Goal: Task Accomplishment & Management: Complete application form

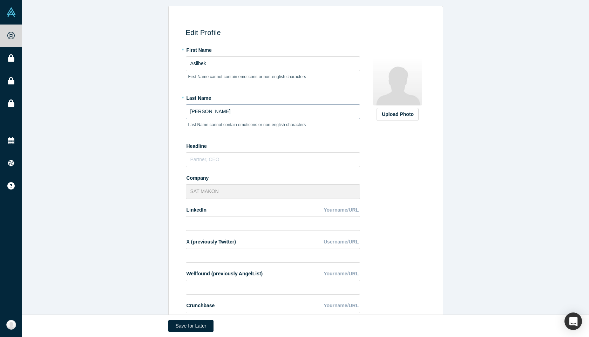
scroll to position [68, 0]
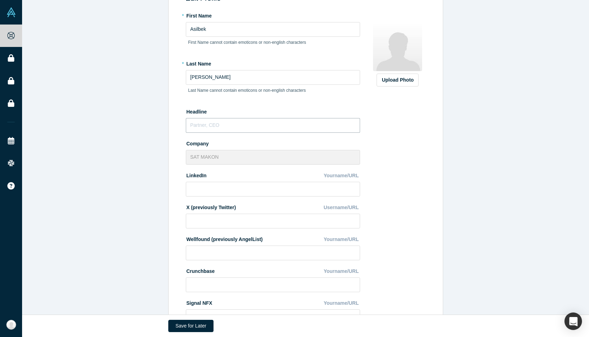
click at [217, 126] on input "text" at bounding box center [273, 125] width 174 height 15
type input "Founder"
click at [245, 191] on input at bounding box center [273, 189] width 174 height 15
click at [239, 193] on input at bounding box center [273, 189] width 174 height 15
paste input "[URL][DOMAIN_NAME][PERSON_NAME]"
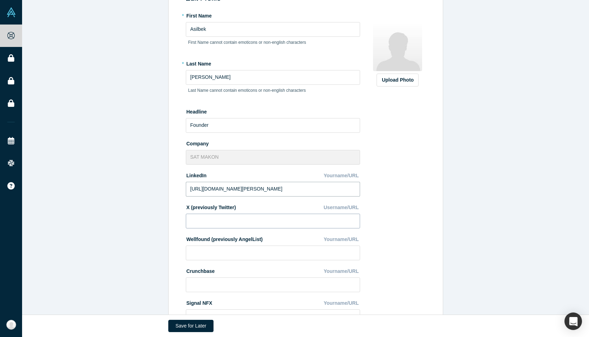
type input "[URL][DOMAIN_NAME][PERSON_NAME]"
click at [210, 226] on input at bounding box center [273, 221] width 174 height 15
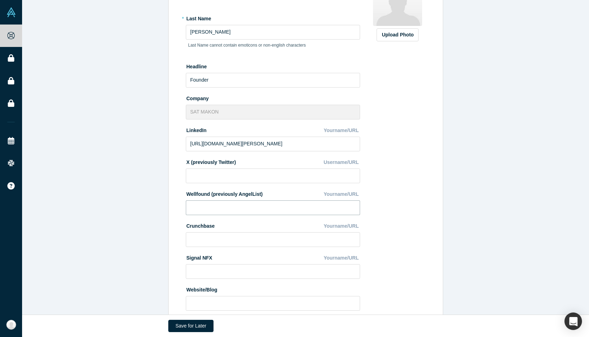
click at [257, 208] on input at bounding box center [273, 208] width 174 height 15
click at [398, 194] on div "Upload Photo Zoom Save Remove Upload New" at bounding box center [398, 140] width 61 height 351
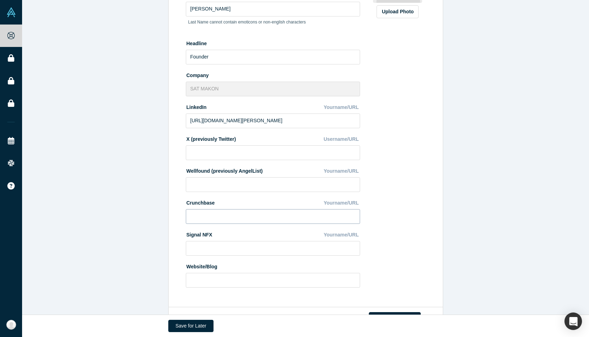
scroll to position [161, 0]
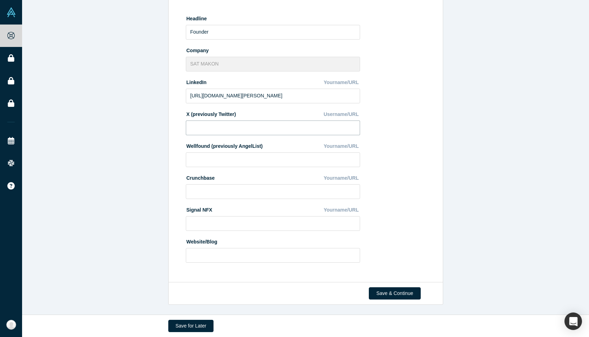
click at [232, 132] on input at bounding box center [273, 128] width 174 height 15
click at [244, 156] on input at bounding box center [273, 160] width 174 height 15
click at [266, 147] on div "Wellfound (previously AngelList) Yourname/URL" at bounding box center [273, 146] width 174 height 12
click at [262, 147] on div "Wellfound (previously AngelList) Yourname/URL" at bounding box center [273, 146] width 174 height 12
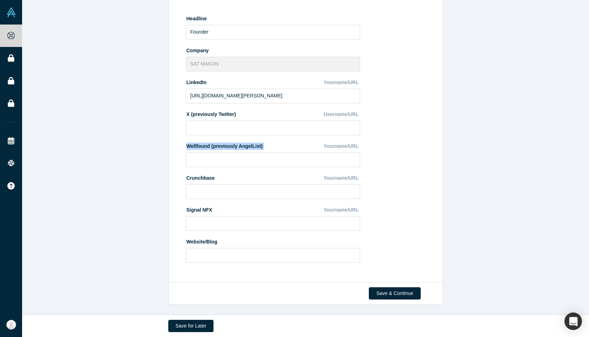
click at [262, 147] on div "Wellfound (previously AngelList) Yourname/URL" at bounding box center [273, 146] width 174 height 12
click at [251, 167] on div "* First Name Asilbek First Name cannot contain emoticons or non-english charact…" at bounding box center [277, 92] width 182 height 351
click at [258, 187] on input at bounding box center [273, 191] width 174 height 15
click at [189, 221] on input at bounding box center [273, 223] width 174 height 15
click at [187, 247] on div "Website/Blog" at bounding box center [273, 242] width 174 height 12
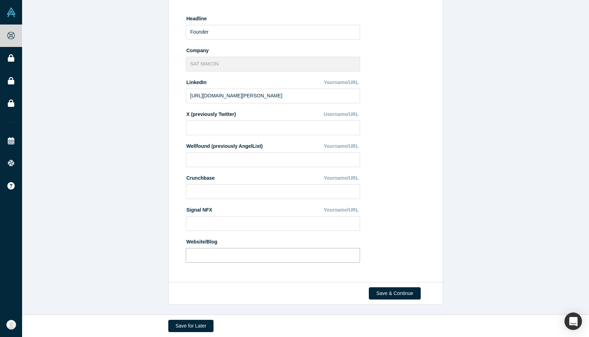
click at [190, 249] on input at bounding box center [273, 255] width 174 height 15
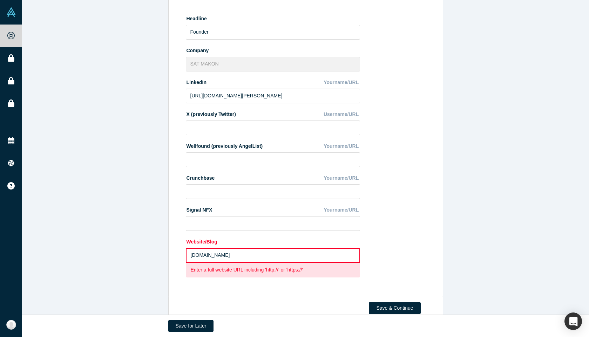
click at [192, 259] on input "[DOMAIN_NAME]" at bounding box center [273, 255] width 174 height 15
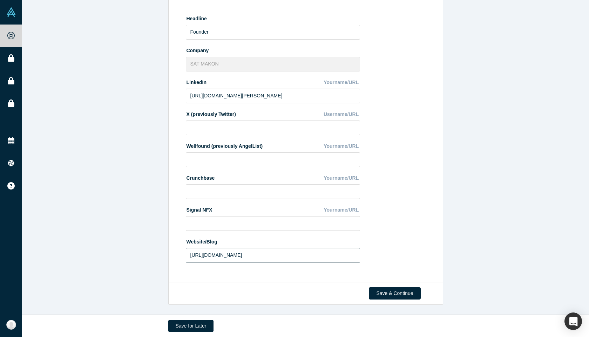
click at [240, 257] on input "[URL][DOMAIN_NAME]" at bounding box center [273, 255] width 174 height 15
type input "[URL][DOMAIN_NAME]"
click at [402, 294] on button "Save & Continue" at bounding box center [395, 294] width 52 height 12
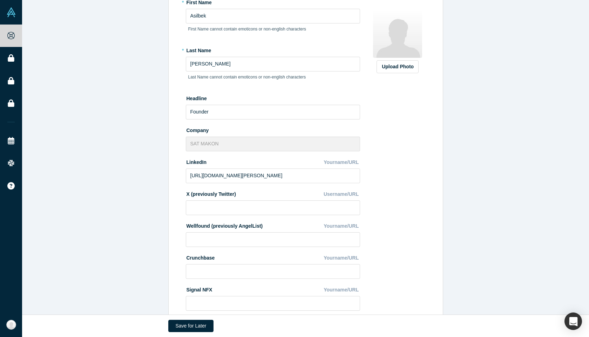
scroll to position [0, 0]
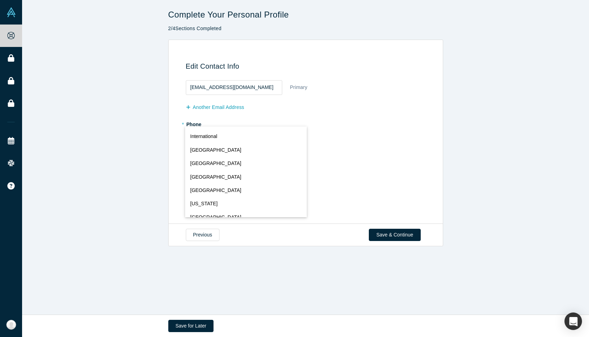
click at [196, 138] on div "International [GEOGRAPHIC_DATA] [GEOGRAPHIC_DATA] [GEOGRAPHIC_DATA] [GEOGRAPHIC…" at bounding box center [196, 137] width 13 height 10
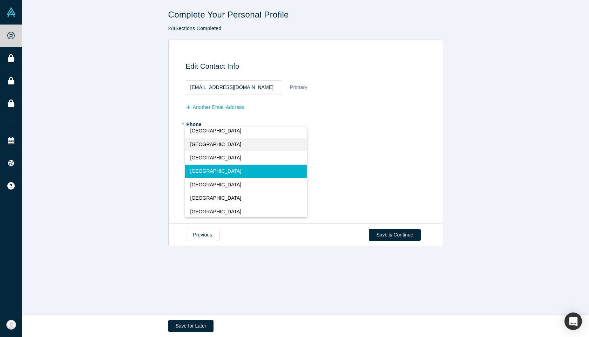
scroll to position [3088, 0]
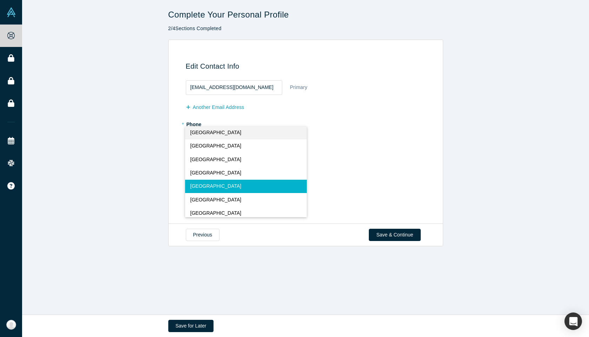
click at [215, 186] on span "[GEOGRAPHIC_DATA]" at bounding box center [215, 186] width 51 height 7
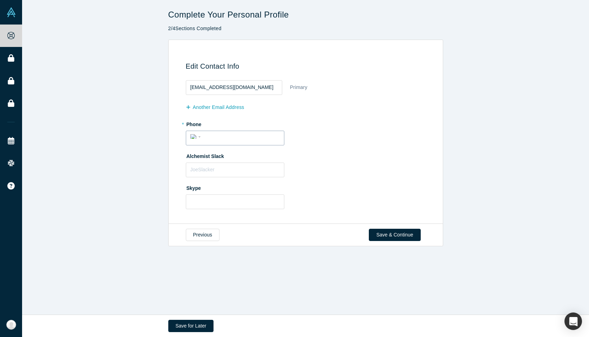
click at [207, 136] on input "tel" at bounding box center [241, 137] width 77 height 10
type input "[PHONE_NUMBER]"
click at [232, 172] on input "text" at bounding box center [235, 170] width 99 height 15
click at [217, 170] on input "text" at bounding box center [235, 170] width 99 height 15
click at [209, 200] on input "text" at bounding box center [235, 202] width 99 height 15
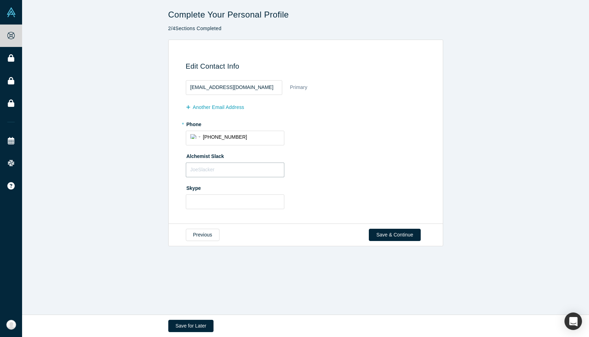
click at [209, 171] on input "text" at bounding box center [235, 170] width 99 height 15
click at [224, 204] on input "text" at bounding box center [235, 202] width 99 height 15
click at [399, 235] on button "Save & Continue" at bounding box center [395, 235] width 52 height 12
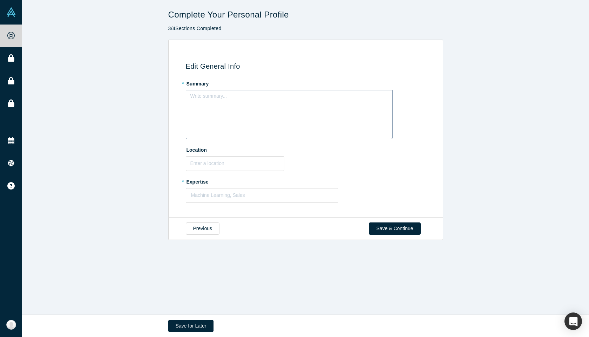
click at [260, 107] on div "Write summary..." at bounding box center [289, 114] width 207 height 49
click at [268, 66] on h3 "Edit General Info" at bounding box center [307, 66] width 242 height 8
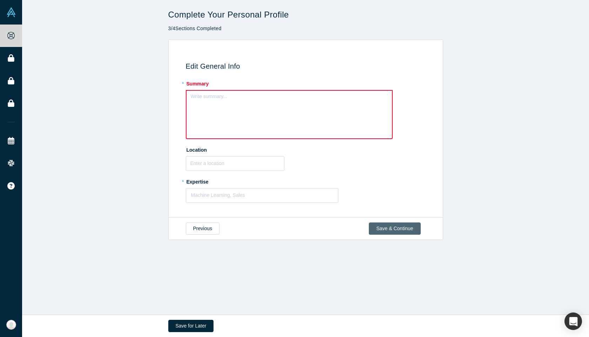
click at [410, 229] on button "Save & Continue" at bounding box center [395, 229] width 52 height 12
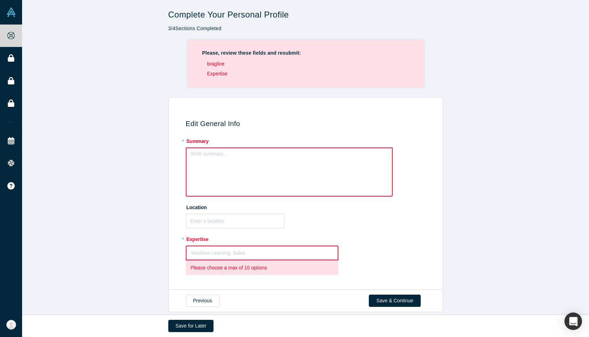
click at [227, 170] on div "Write summary..." at bounding box center [289, 172] width 207 height 49
click at [222, 162] on div "Write summary..." at bounding box center [289, 168] width 207 height 40
drag, startPoint x: 191, startPoint y: 155, endPoint x: 217, endPoint y: 158, distance: 26.8
click at [217, 158] on div "rdw-editor" at bounding box center [289, 156] width 197 height 12
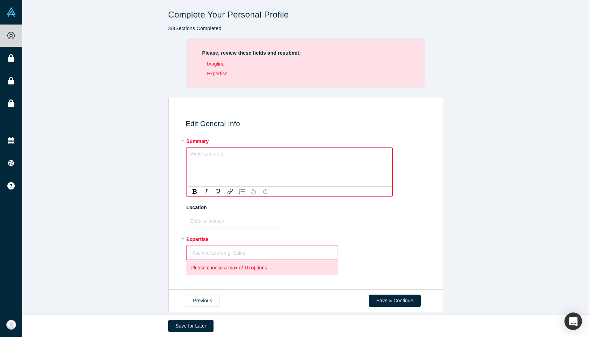
click at [217, 158] on div "rdw-editor" at bounding box center [289, 156] width 188 height 7
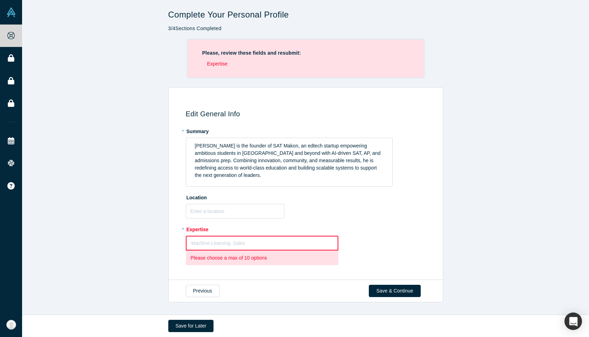
click at [495, 167] on div "Edit General Info * Summary [PERSON_NAME] is the founder of SAT Makon, an edtec…" at bounding box center [305, 183] width 567 height 193
click at [284, 153] on span "[PERSON_NAME] is the founder of SAT Makon, an edtech startup empowering ambitio…" at bounding box center [288, 160] width 187 height 35
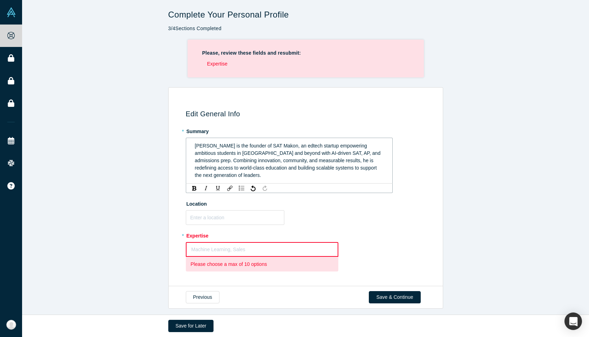
click at [307, 156] on span "[PERSON_NAME] is the founder of SAT Makon, an edtech startup empowering ambitio…" at bounding box center [288, 160] width 187 height 35
click at [236, 156] on span "[PERSON_NAME] is the founder of SAT Makon, an edtech startup empowering ambitio…" at bounding box center [288, 160] width 187 height 35
click at [242, 156] on span "[PERSON_NAME] is the founder of SAT Makon, an edtech startup empowering ambitio…" at bounding box center [288, 160] width 187 height 35
drag, startPoint x: 244, startPoint y: 155, endPoint x: 297, endPoint y: 155, distance: 53.0
click at [297, 155] on span "[PERSON_NAME] is the founder of SAT Makon, an edtech startup empowering ambitio…" at bounding box center [288, 160] width 187 height 35
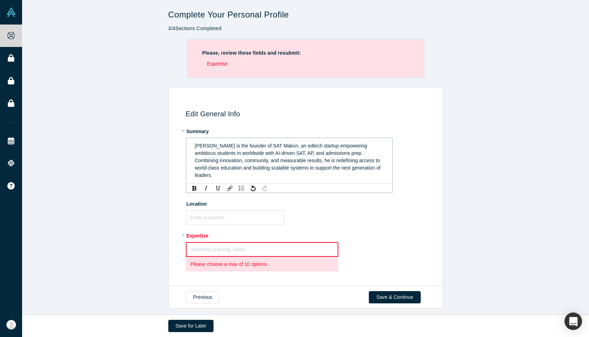
click at [351, 169] on span "[PERSON_NAME] is the founder of SAT Makon, an edtech startup empowering ambitio…" at bounding box center [288, 160] width 187 height 35
click at [343, 152] on span "[PERSON_NAME] is the founder of SAT Makon, an edtech startup empowering ambitio…" at bounding box center [288, 160] width 187 height 35
drag, startPoint x: 299, startPoint y: 154, endPoint x: 352, endPoint y: 156, distance: 53.4
click at [352, 156] on span "[PERSON_NAME] is the founder of SAT Makon, an edtech startup empowering ambitio…" at bounding box center [288, 160] width 187 height 35
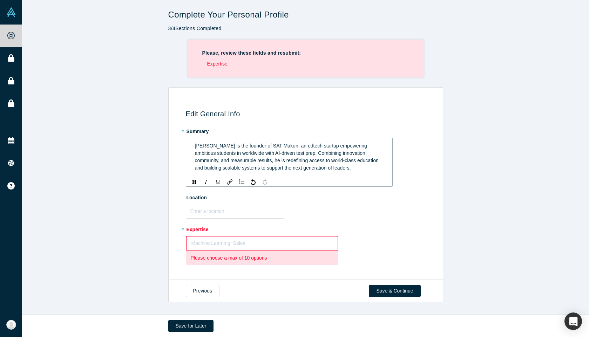
click at [318, 152] on span "[PERSON_NAME] is the founder of SAT Makon, an edtech startup empowering ambitio…" at bounding box center [287, 157] width 185 height 28
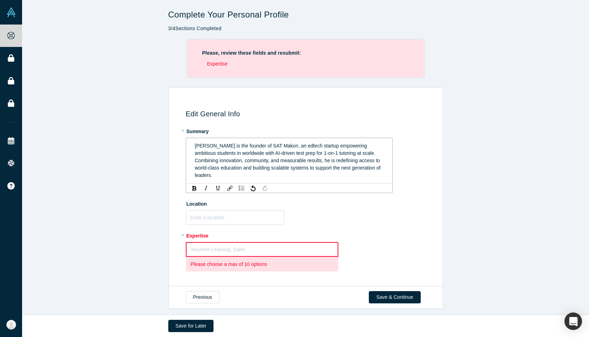
click at [289, 160] on span "[PERSON_NAME] is the founder of SAT Makon, an edtech startup empowering ambitio…" at bounding box center [288, 160] width 187 height 35
click at [344, 173] on div "[PERSON_NAME] is the founder of SAT Makon, an edtech startup empowering ambitio…" at bounding box center [289, 160] width 189 height 37
click at [343, 168] on span "[PERSON_NAME] is the founder of SAT Makon, an edtech startup empowering ambitio…" at bounding box center [288, 160] width 187 height 35
click at [324, 153] on span "[PERSON_NAME] is the founder of SAT Makon, an edtech startup empowering ambitio…" at bounding box center [288, 160] width 187 height 35
click at [336, 165] on div "[PERSON_NAME] is the founder of SAT Makon, an edtech startup empowering ambitio…" at bounding box center [289, 160] width 189 height 37
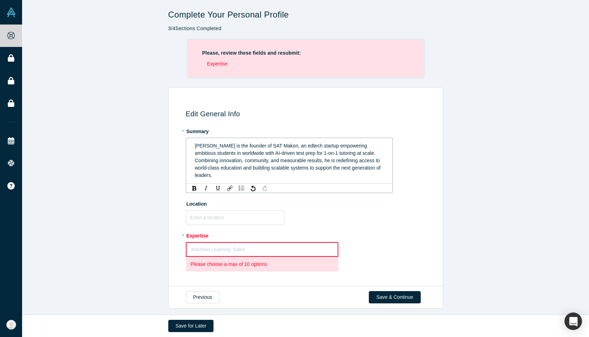
click at [336, 168] on span "[PERSON_NAME] is the founder of SAT Makon, an edtech startup empowering ambitio…" at bounding box center [288, 160] width 187 height 35
click at [342, 183] on div "[PERSON_NAME] is the founder of SAT Makon, an edtech startup empowering ambitio…" at bounding box center [289, 161] width 207 height 46
click at [464, 194] on div "Edit General Info * Summary [PERSON_NAME] is the founder of SAT [PERSON_NAME], …" at bounding box center [305, 187] width 567 height 200
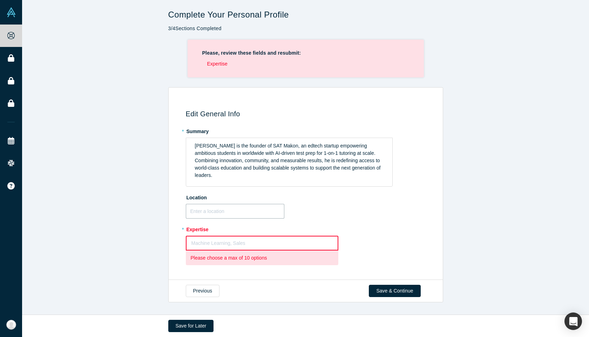
click at [222, 210] on input "text" at bounding box center [235, 211] width 99 height 15
click at [209, 214] on input "text" at bounding box center [235, 211] width 99 height 15
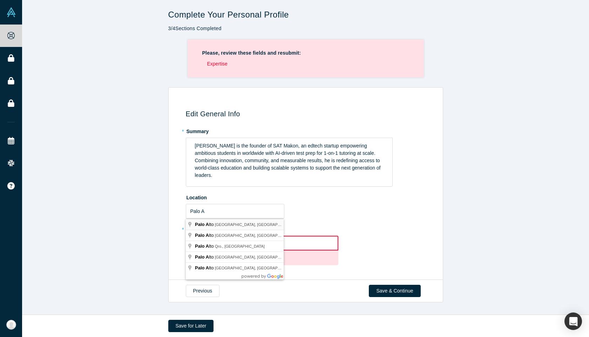
type input "[GEOGRAPHIC_DATA], [GEOGRAPHIC_DATA], [GEOGRAPHIC_DATA]"
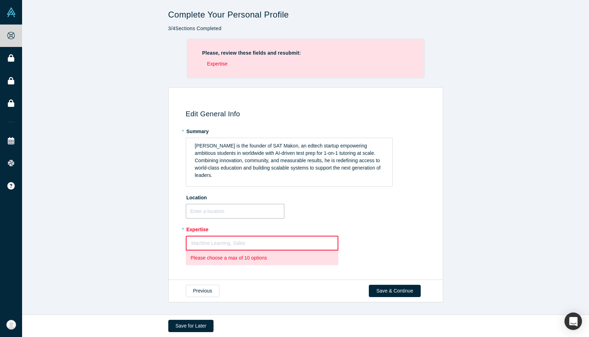
click at [226, 212] on input "text" at bounding box center [235, 211] width 99 height 15
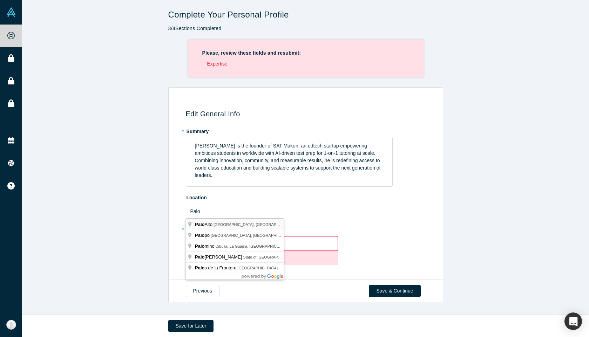
type input "[GEOGRAPHIC_DATA], [GEOGRAPHIC_DATA], [GEOGRAPHIC_DATA]"
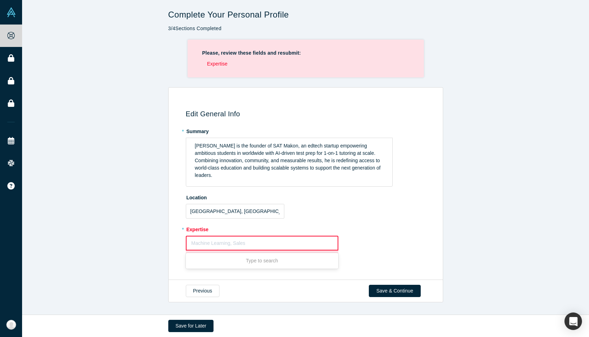
click at [248, 246] on div at bounding box center [263, 243] width 142 height 9
type input "Sales"
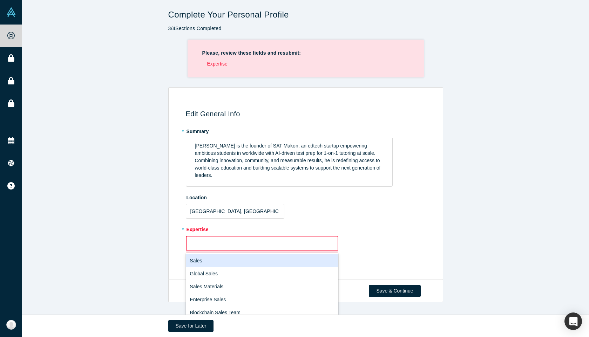
click at [236, 242] on div at bounding box center [263, 243] width 142 height 9
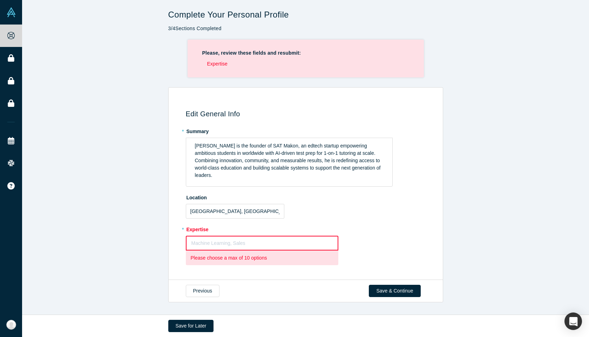
click at [236, 242] on div at bounding box center [263, 243] width 142 height 9
type input "Venture buil"
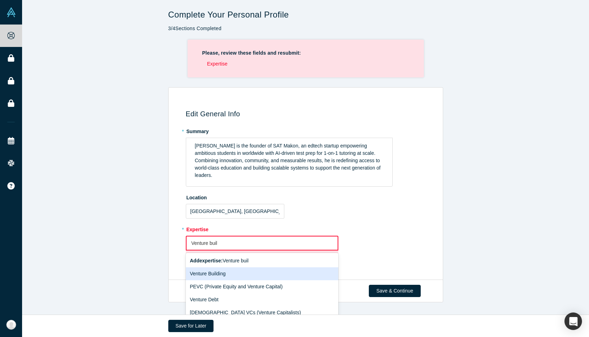
click at [249, 274] on div "Venture Building" at bounding box center [262, 274] width 153 height 13
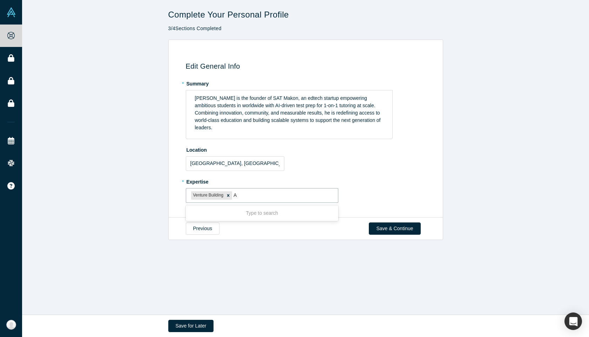
type input "Ai"
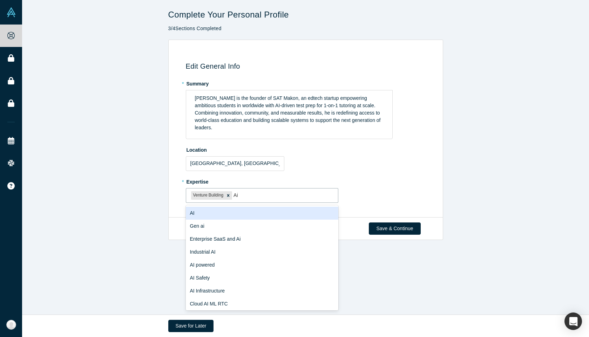
click at [255, 212] on div "AI" at bounding box center [262, 213] width 153 height 13
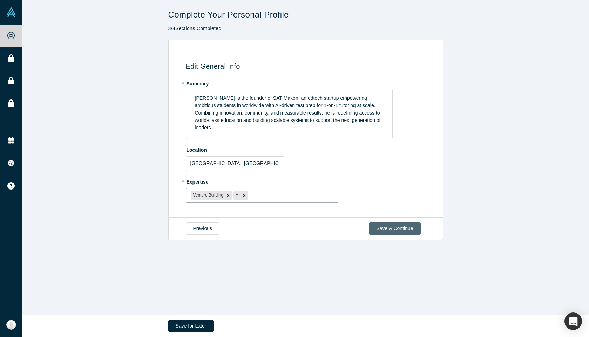
click at [404, 228] on button "Save & Continue" at bounding box center [395, 229] width 52 height 12
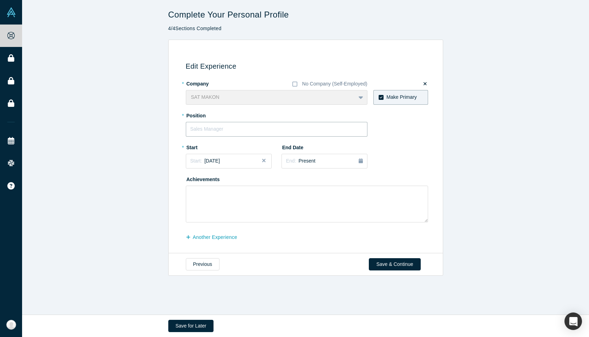
click at [246, 128] on input "text" at bounding box center [277, 129] width 182 height 15
type input "Founder"
click at [243, 165] on div "Start: [DATE]" at bounding box center [228, 160] width 77 height 7
click at [192, 181] on button "Previous Year" at bounding box center [188, 180] width 7 height 7
click at [249, 204] on div "Jun" at bounding box center [248, 204] width 22 height 7
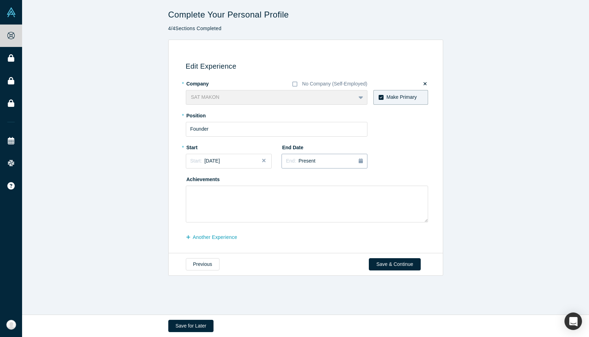
click at [320, 161] on div "End: Present" at bounding box center [324, 161] width 77 height 8
click at [407, 170] on div "* Company No Company (Self-Employed) SAT MAKON To pick up a draggable item, pre…" at bounding box center [307, 150] width 242 height 145
click at [198, 199] on textarea at bounding box center [307, 204] width 242 height 37
click at [216, 197] on textarea at bounding box center [307, 204] width 242 height 37
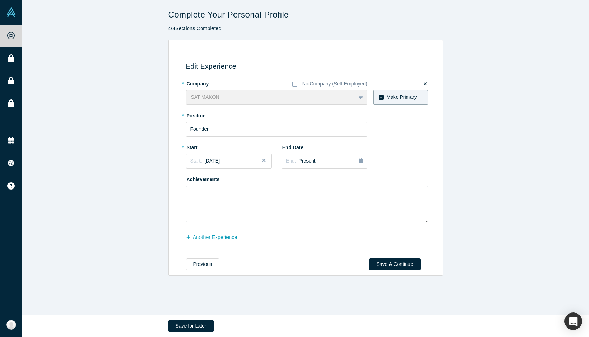
click at [216, 197] on textarea at bounding box center [307, 204] width 242 height 37
click at [213, 181] on label "Achievements" at bounding box center [205, 179] width 39 height 10
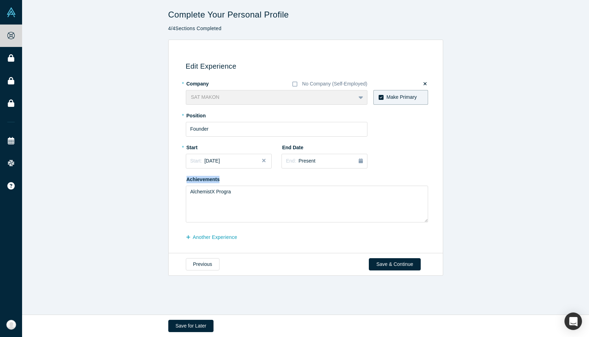
click at [213, 181] on label "Achievements" at bounding box center [205, 179] width 39 height 10
copy label "Achievements"
click at [240, 200] on textarea "AlchemistX Progra" at bounding box center [307, 204] width 242 height 37
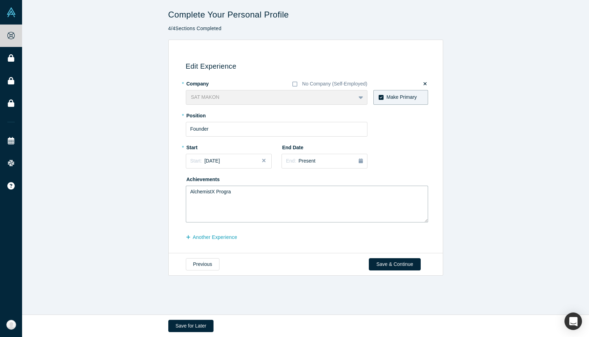
click at [240, 200] on textarea "AlchemistX Progra" at bounding box center [307, 204] width 242 height 37
paste textarea "Silicon Valley Residency – Selected among top global startups for a prestigious…"
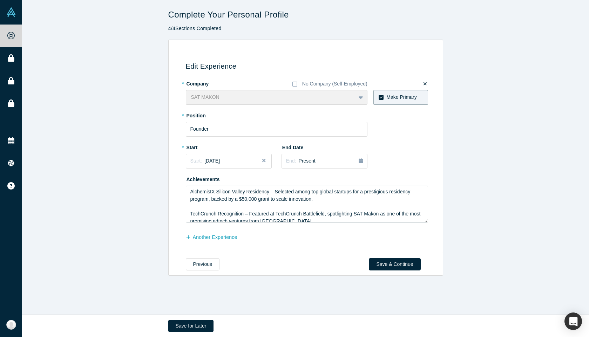
scroll to position [24, 0]
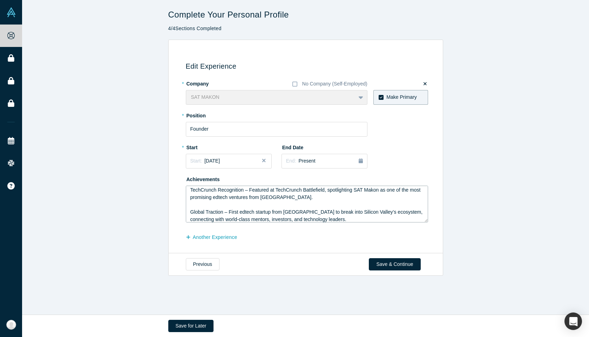
click at [269, 206] on textarea "AlchemistX Silicon Valley Residency – Selected among top global startups for a …" at bounding box center [307, 204] width 242 height 37
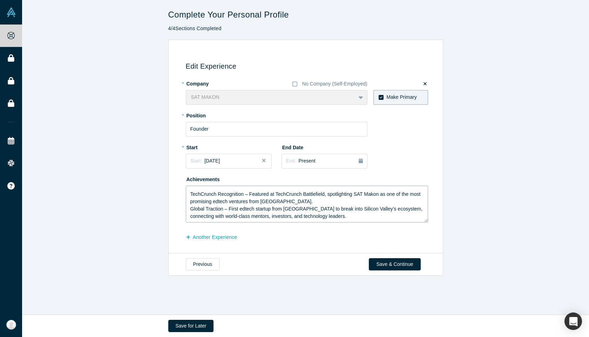
scroll to position [16, 0]
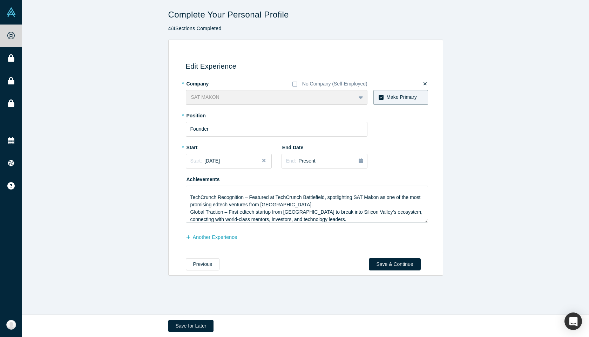
click at [255, 192] on textarea "AlchemistX Silicon Valley Residency – Selected among top global startups for a …" at bounding box center [307, 204] width 242 height 37
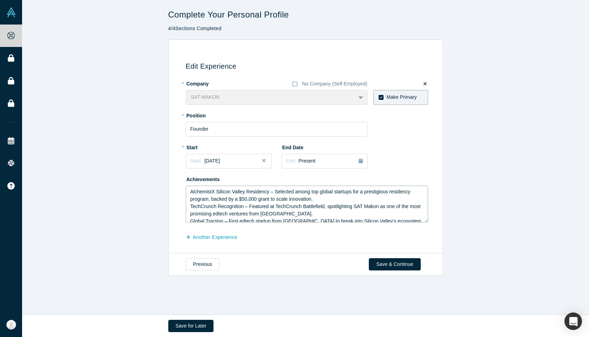
scroll to position [12, 0]
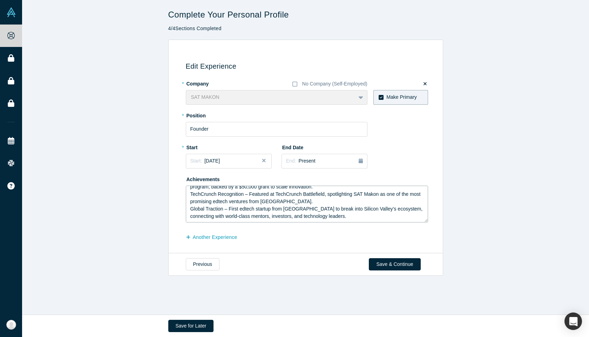
type textarea "AlchemistX Silicon Valley Residency – Selected among top global startups for a …"
click at [497, 189] on div "Edit Experience * Company No Company (Self-Employed) SAT MAKON To pick up a dra…" at bounding box center [305, 147] width 567 height 214
click at [395, 263] on button "Save & Continue" at bounding box center [395, 265] width 52 height 12
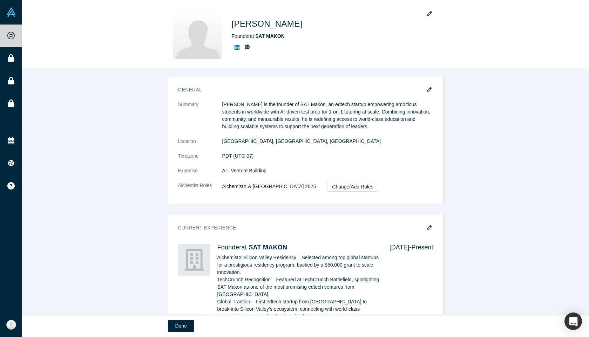
scroll to position [0, 0]
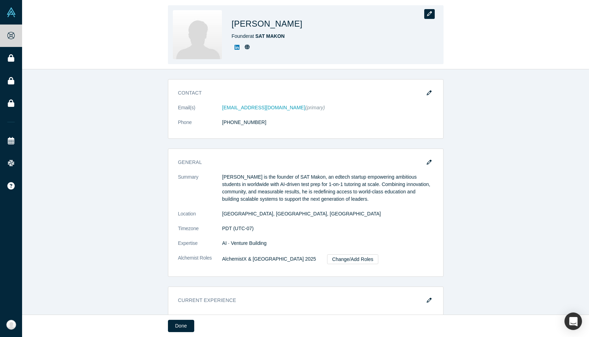
click at [428, 12] on icon "button" at bounding box center [429, 13] width 5 height 5
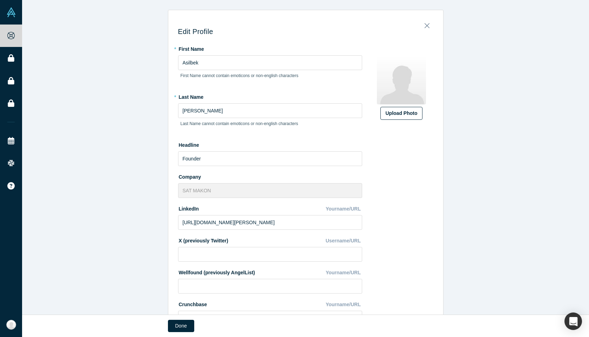
click at [398, 113] on div "Upload Photo" at bounding box center [402, 113] width 32 height 7
click at [0, 0] on input "Upload Photo" at bounding box center [0, 0] width 0 height 0
click at [402, 118] on label "Upload Photo" at bounding box center [402, 113] width 42 height 13
click at [0, 0] on input "Upload Photo" at bounding box center [0, 0] width 0 height 0
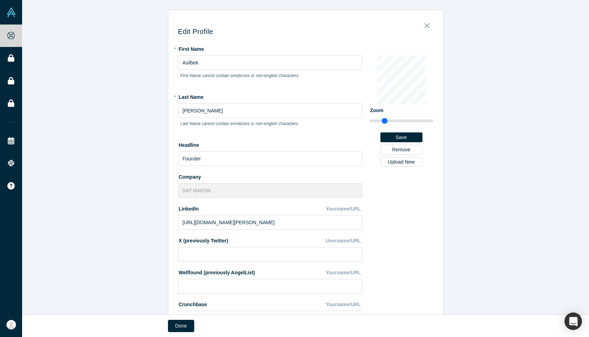
drag, startPoint x: 377, startPoint y: 120, endPoint x: 384, endPoint y: 120, distance: 7.4
click at [384, 120] on input "range" at bounding box center [402, 121] width 64 height 8
click at [378, 118] on div "Change Photo Zoom Save Remove Upload New" at bounding box center [402, 111] width 64 height 112
drag, startPoint x: 384, startPoint y: 122, endPoint x: 402, endPoint y: 127, distance: 18.4
click at [402, 125] on input "range" at bounding box center [402, 121] width 64 height 8
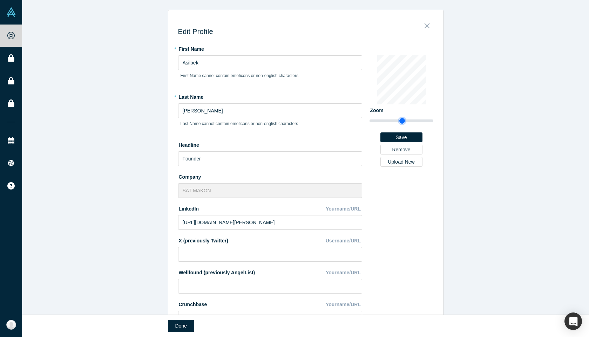
click at [386, 110] on div "Change Photo Zoom Save Remove Upload New" at bounding box center [402, 111] width 64 height 112
type input "2.56"
click at [405, 120] on input "range" at bounding box center [402, 121] width 64 height 8
click at [412, 138] on button "Save" at bounding box center [402, 138] width 42 height 10
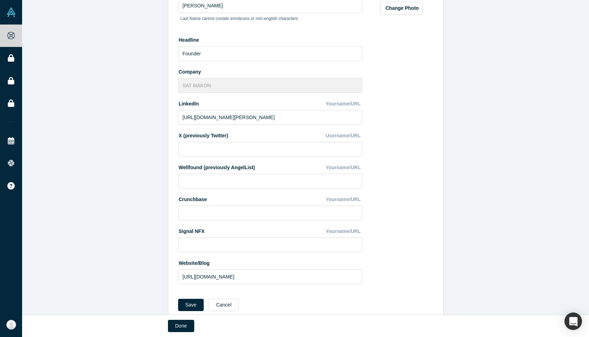
scroll to position [122, 0]
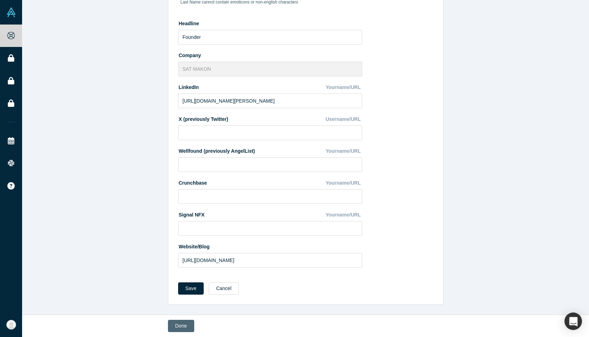
click at [180, 322] on button "Done" at bounding box center [181, 326] width 26 height 12
click at [189, 290] on button "Save" at bounding box center [191, 289] width 26 height 12
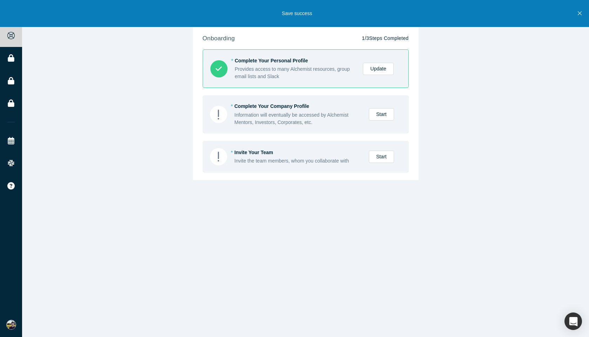
click at [448, 112] on div "Onboarding onboarding 1 / 3 Steps Completed * Complete Your Personal Profile Pr…" at bounding box center [305, 168] width 567 height 337
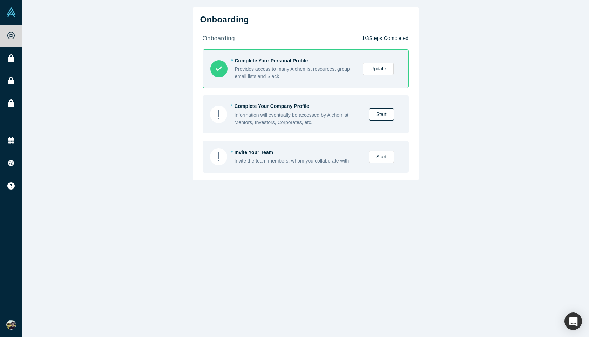
click at [388, 113] on link "Start" at bounding box center [381, 114] width 25 height 12
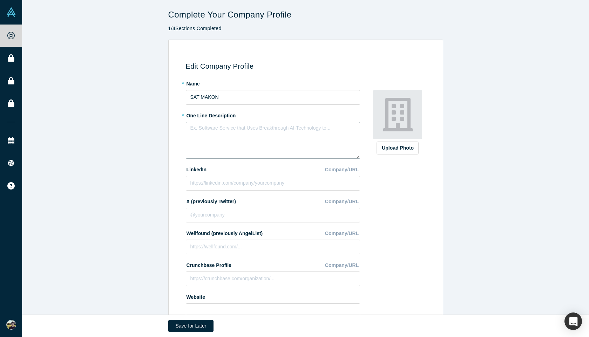
click at [262, 134] on textarea at bounding box center [273, 140] width 174 height 37
click at [277, 132] on textarea at bounding box center [273, 140] width 174 height 37
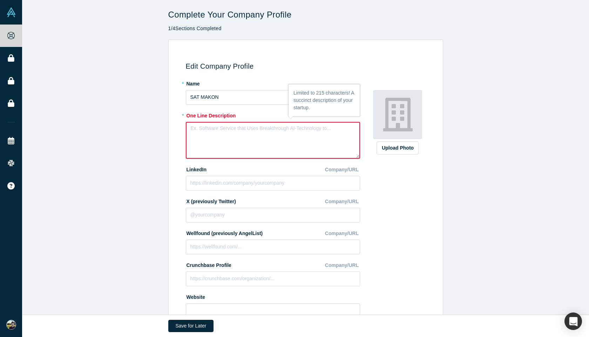
click at [257, 129] on textarea at bounding box center [273, 140] width 174 height 37
paste textarea "[PERSON_NAME] turns scarce mentor minutes into a 24/7 AI powered coach: for the…"
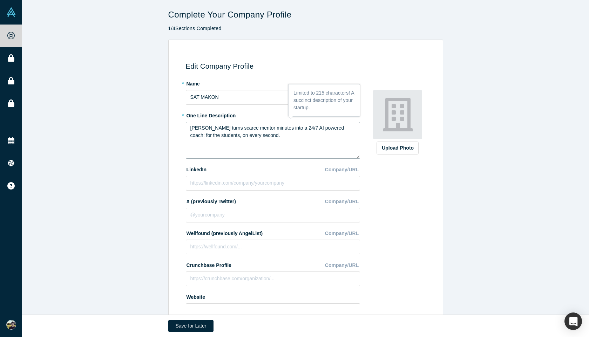
click at [190, 129] on textarea "[PERSON_NAME] turns scarce mentor minutes into a 24/7 AI powered coach: for the…" at bounding box center [273, 140] width 174 height 37
click at [546, 97] on div "Edit Company Profile * Name [PERSON_NAME] * One Line Description Superpower for…" at bounding box center [305, 189] width 567 height 299
click at [230, 136] on textarea "Superpower for students: [PERSON_NAME] turns scarce mentor minutes into a 24/7 …" at bounding box center [273, 140] width 174 height 37
drag, startPoint x: 230, startPoint y: 136, endPoint x: 251, endPoint y: 136, distance: 20.3
click at [251, 136] on textarea "Superpower for students: [PERSON_NAME] turns scarce mentor minutes into a 24/7 …" at bounding box center [273, 140] width 174 height 37
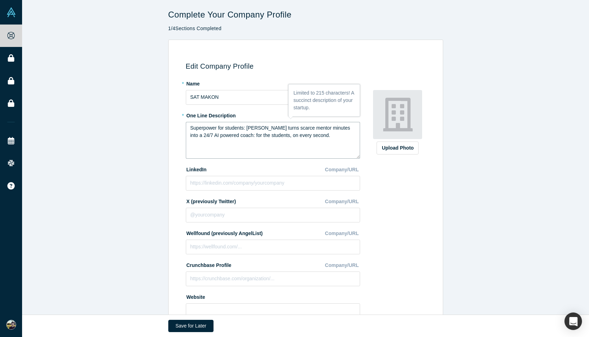
click at [251, 136] on textarea "Superpower for students: [PERSON_NAME] turns scarce mentor minutes into a 24/7 …" at bounding box center [273, 140] width 174 height 37
click at [234, 135] on textarea "Superpower for students: [PERSON_NAME] turns scarce mentor minutes into a 24/7 …" at bounding box center [273, 140] width 174 height 37
drag, startPoint x: 247, startPoint y: 127, endPoint x: 167, endPoint y: 126, distance: 80.3
click at [167, 126] on div "Edit Company Profile * Name [PERSON_NAME] * One Line Description Superpower for…" at bounding box center [305, 189] width 567 height 299
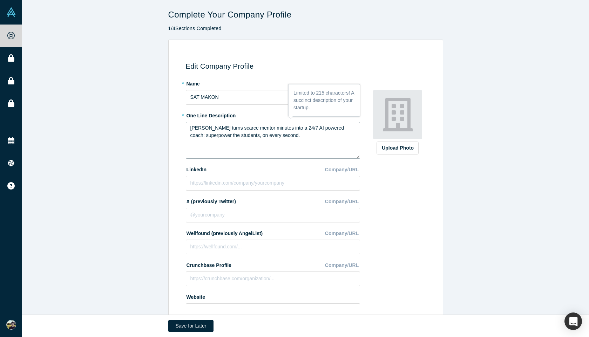
click at [261, 137] on textarea "[PERSON_NAME] turns scarce mentor minutes into a 24/7 AI powered coach: superpo…" at bounding box center [273, 140] width 174 height 37
click at [292, 137] on textarea "[PERSON_NAME] turns scarce mentor minutes into a 24/7 AI powered coach: superpo…" at bounding box center [273, 140] width 174 height 37
click at [250, 137] on textarea "[PERSON_NAME] turns scarce mentor minutes into a 24/7 AI powered coach: superpo…" at bounding box center [273, 140] width 174 height 37
click at [278, 136] on textarea "[PERSON_NAME] turns scarce mentor minutes into a 24/7 AI powered coach: superpo…" at bounding box center [273, 140] width 174 height 37
click at [510, 126] on div "Edit Company Profile * Name [PERSON_NAME] * One Line Description [PERSON_NAME] …" at bounding box center [305, 189] width 567 height 299
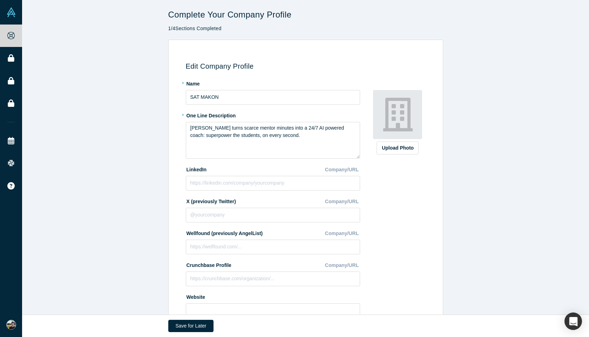
click at [491, 208] on div "Edit Company Profile * Name [PERSON_NAME] * One Line Description [PERSON_NAME] …" at bounding box center [305, 189] width 567 height 299
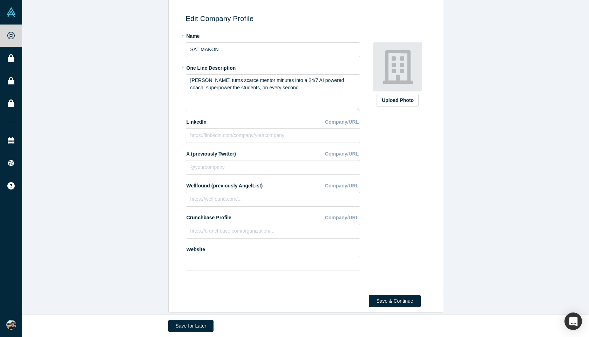
scroll to position [55, 0]
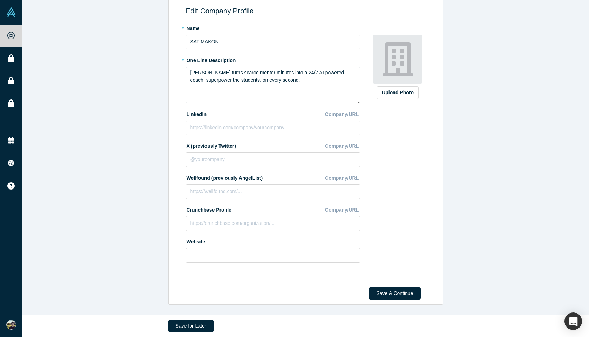
click at [217, 80] on textarea "[PERSON_NAME] turns scarce mentor minutes into a 24/7 AI powered coach: superpo…" at bounding box center [273, 85] width 174 height 37
type textarea "[PERSON_NAME] turns scarce mentor minutes into a 24/7 AI powered coach: superpo…"
click at [553, 93] on div "Edit Company Profile * Name [PERSON_NAME] * One Line Description [PERSON_NAME] …" at bounding box center [305, 133] width 567 height 299
click at [280, 129] on input at bounding box center [273, 128] width 174 height 15
paste input "[URL][DOMAIN_NAME]"
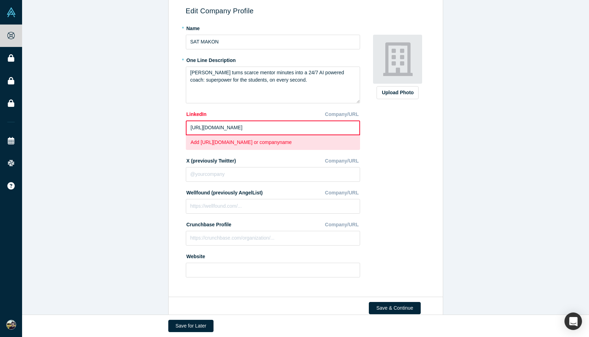
drag, startPoint x: 350, startPoint y: 128, endPoint x: 291, endPoint y: 127, distance: 59.3
click at [291, 127] on input "[URL][DOMAIN_NAME]" at bounding box center [273, 128] width 174 height 15
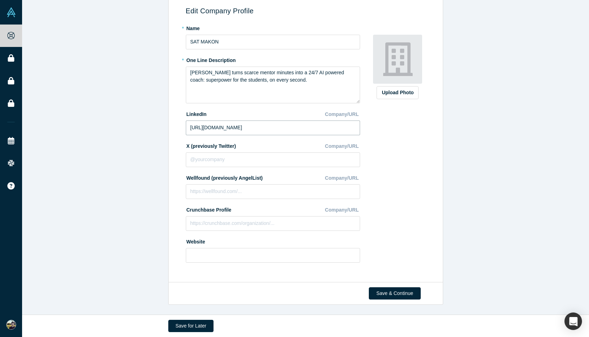
type input "[URL][DOMAIN_NAME]"
click at [396, 147] on div "Upload Photo Zoom Save Remove Upload New" at bounding box center [398, 145] width 61 height 246
click at [233, 162] on input at bounding box center [273, 160] width 174 height 15
click at [253, 191] on input at bounding box center [273, 191] width 174 height 15
click at [263, 227] on input at bounding box center [273, 223] width 174 height 15
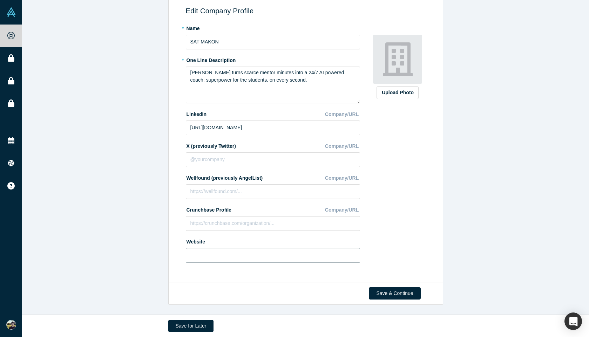
click at [275, 260] on input at bounding box center [273, 255] width 174 height 15
type input "[URL][DOMAIN_NAME]"
click at [396, 291] on button "Save & Continue" at bounding box center [395, 294] width 52 height 12
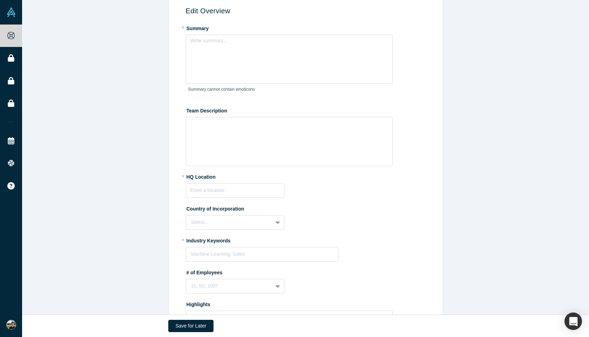
scroll to position [0, 0]
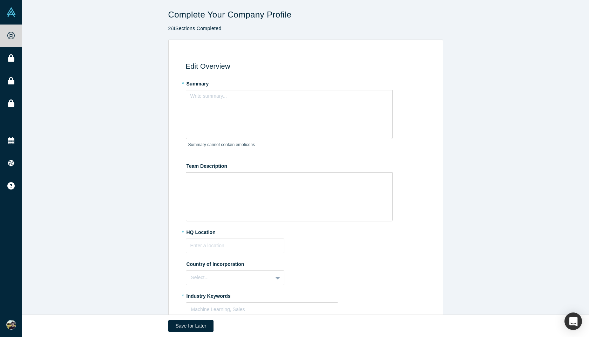
click at [401, 98] on div "* Summary Write summary... Summary cannot contain emoticons" at bounding box center [307, 117] width 242 height 78
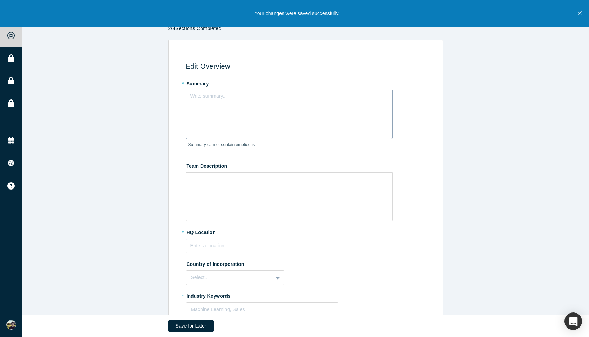
click at [249, 101] on div "rdw-editor" at bounding box center [289, 98] width 189 height 7
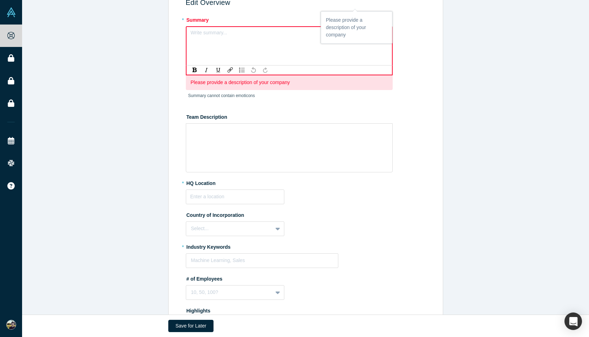
scroll to position [194, 0]
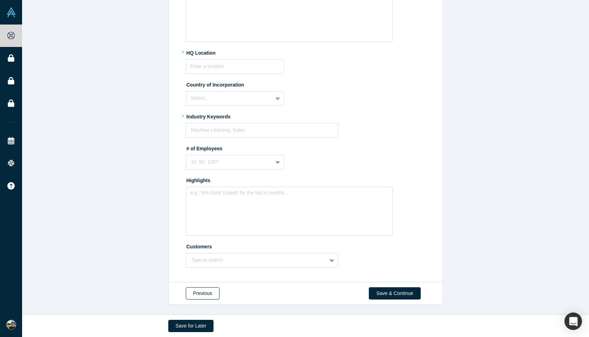
click at [201, 294] on button "Previous" at bounding box center [203, 294] width 34 height 12
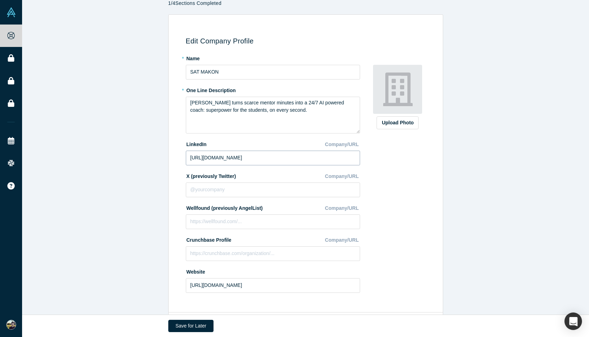
scroll to position [27, 0]
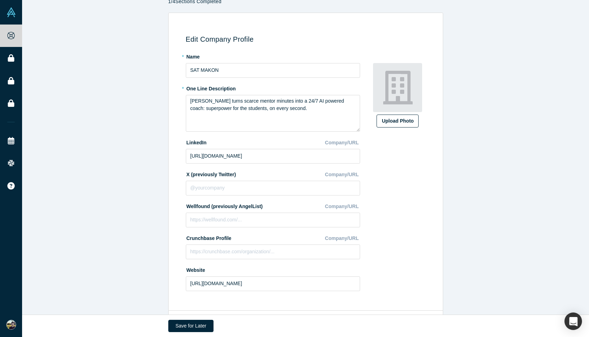
click at [391, 123] on div "Upload Photo" at bounding box center [398, 121] width 32 height 7
click at [0, 0] on input "Upload Photo" at bounding box center [0, 0] width 0 height 0
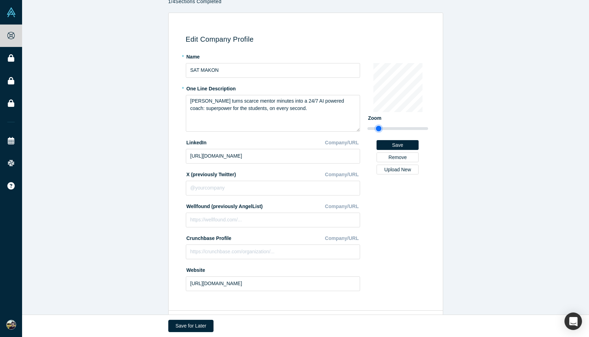
type input "1.26"
click at [379, 127] on input "range" at bounding box center [398, 129] width 61 height 8
click at [397, 144] on button "Save" at bounding box center [398, 145] width 42 height 10
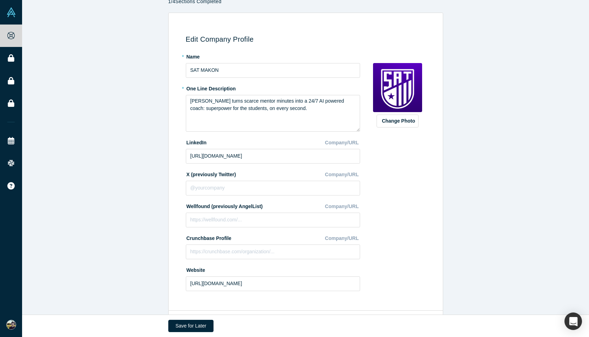
scroll to position [55, 0]
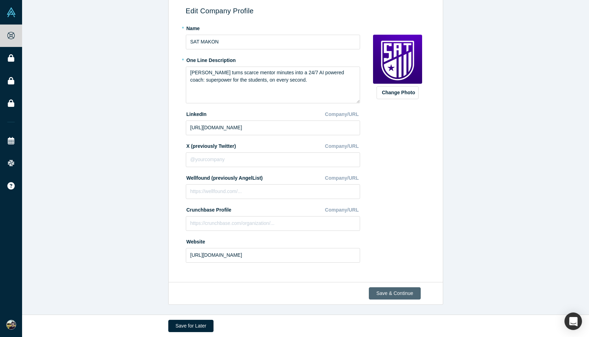
click at [401, 293] on button "Save & Continue" at bounding box center [395, 294] width 52 height 12
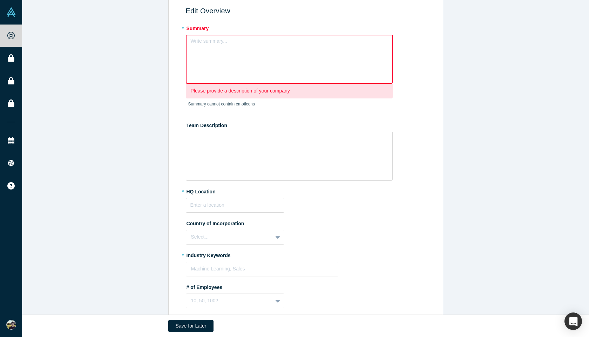
scroll to position [0, 0]
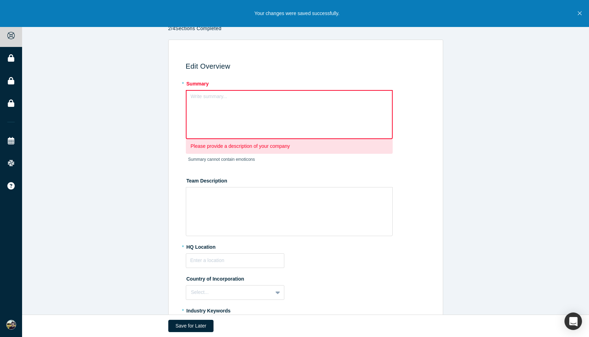
click at [254, 108] on div "Write summary..." at bounding box center [289, 114] width 207 height 49
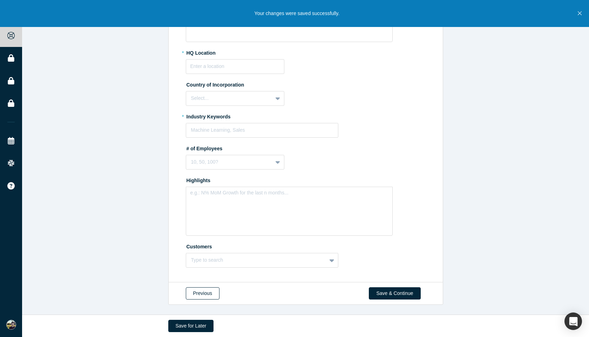
click at [202, 290] on button "Previous" at bounding box center [203, 294] width 34 height 12
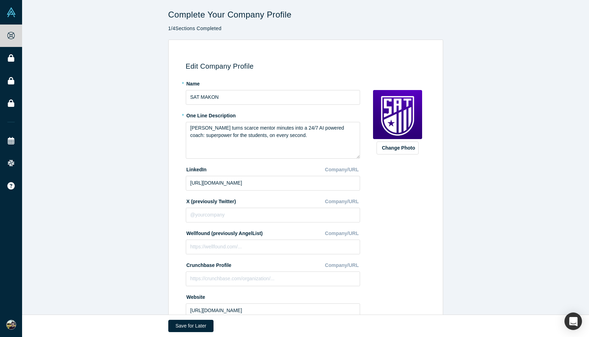
scroll to position [55, 0]
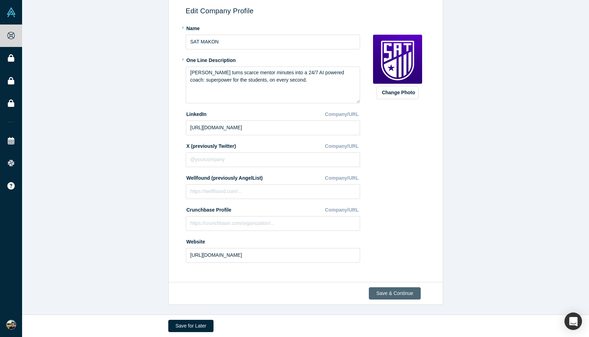
click at [401, 290] on button "Save & Continue" at bounding box center [395, 294] width 52 height 12
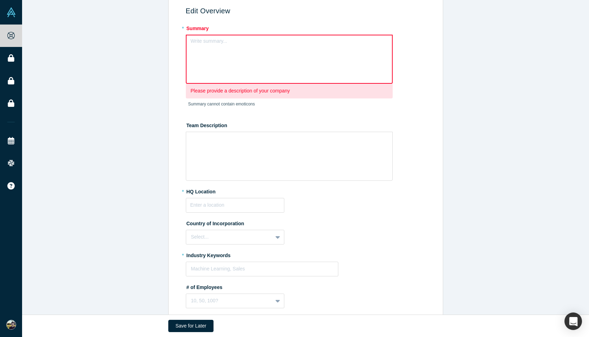
scroll to position [0, 0]
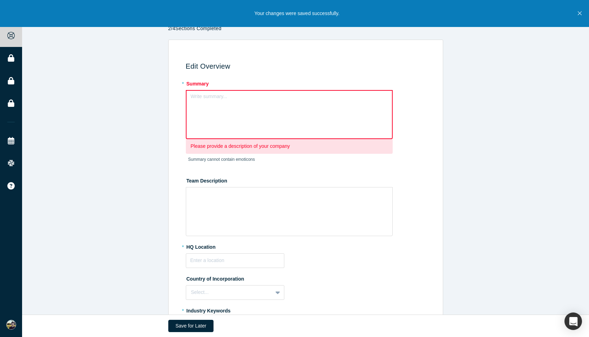
click at [205, 85] on label "* Summary" at bounding box center [307, 83] width 242 height 10
copy div "Summary"
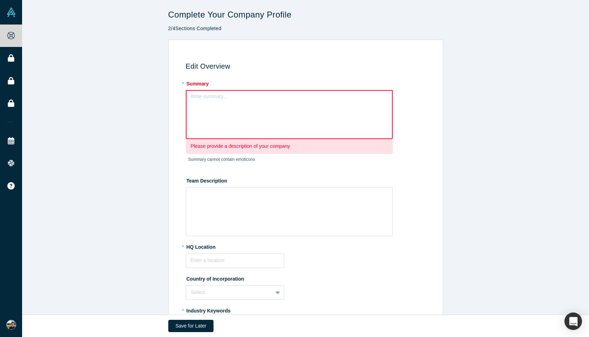
click at [230, 184] on label "Team Description" at bounding box center [307, 180] width 242 height 10
click at [265, 194] on div "rdw-editor" at bounding box center [289, 195] width 189 height 7
click at [264, 176] on label "Team Description" at bounding box center [307, 180] width 242 height 10
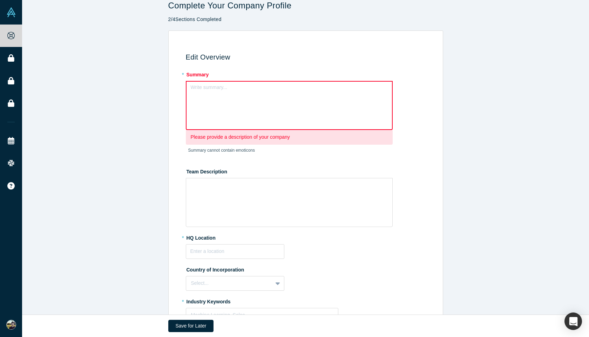
scroll to position [11, 0]
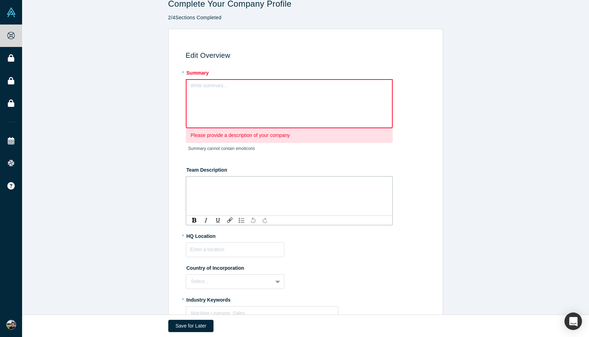
click at [269, 186] on div "rdw-editor" at bounding box center [289, 184] width 189 height 7
click at [440, 149] on div "Edit Overview * Summary Write summary... Please provide a description of your c…" at bounding box center [305, 248] width 275 height 438
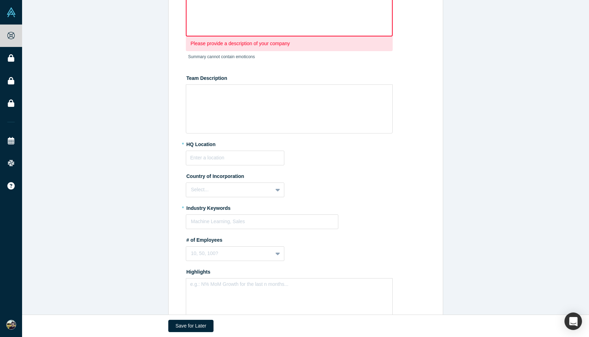
scroll to position [109, 0]
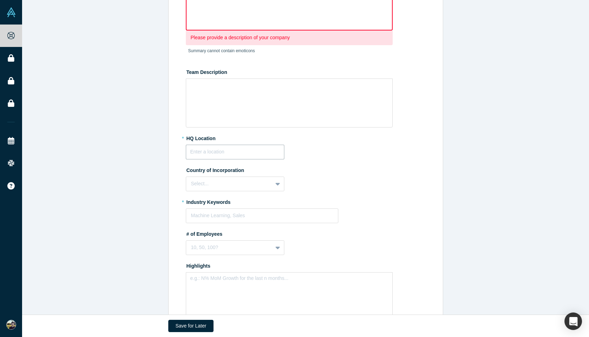
click at [221, 152] on input "text" at bounding box center [235, 152] width 99 height 15
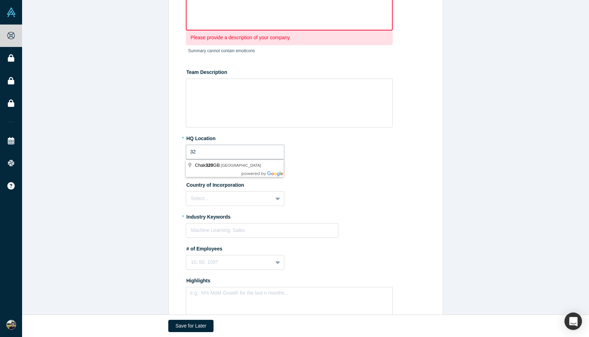
type input "3"
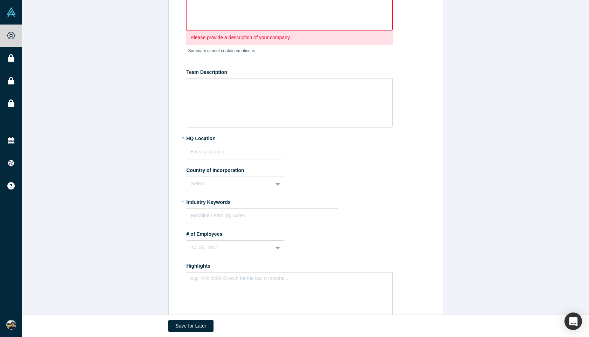
click at [236, 192] on fieldset "* Summary Write summary... Please provide a description of your company Summary…" at bounding box center [307, 163] width 242 height 389
click at [244, 187] on div at bounding box center [229, 184] width 76 height 9
type input "unite"
click at [242, 217] on div "[GEOGRAPHIC_DATA]" at bounding box center [235, 214] width 99 height 13
click at [256, 216] on div at bounding box center [262, 216] width 142 height 9
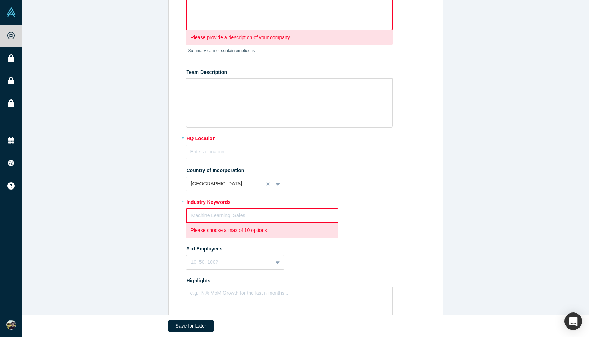
click at [347, 196] on label "* Industry Keywords" at bounding box center [307, 201] width 242 height 10
click at [263, 213] on div at bounding box center [263, 216] width 142 height 9
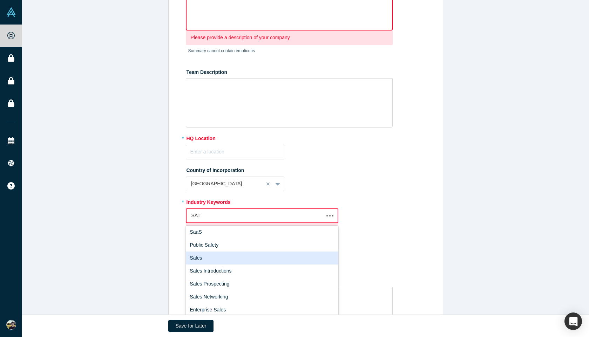
scroll to position [0, 0]
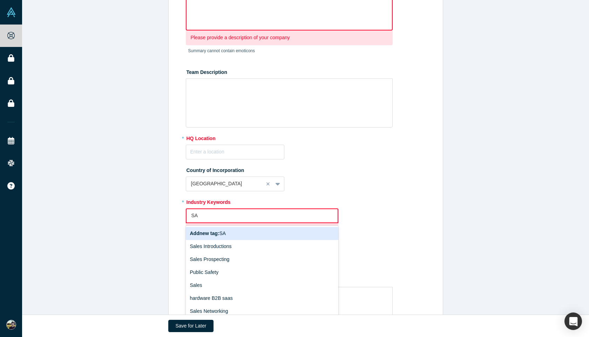
type input "S"
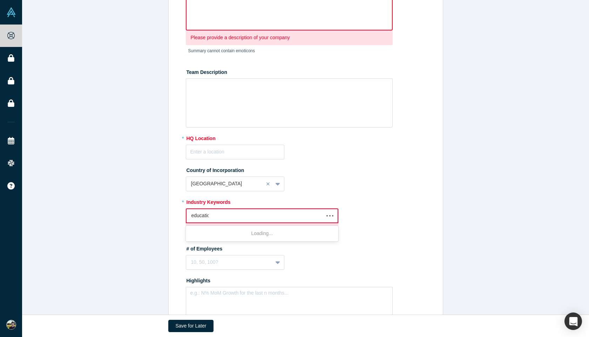
type input "education"
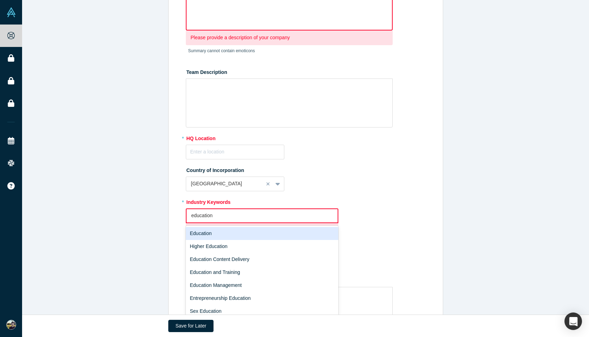
click at [248, 231] on div "Education" at bounding box center [262, 233] width 153 height 13
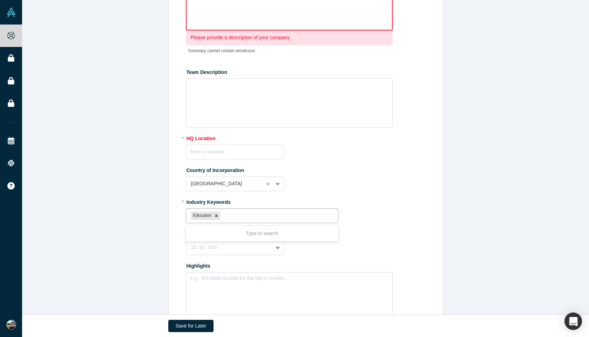
click at [255, 215] on div at bounding box center [278, 216] width 112 height 9
type input "test prep"
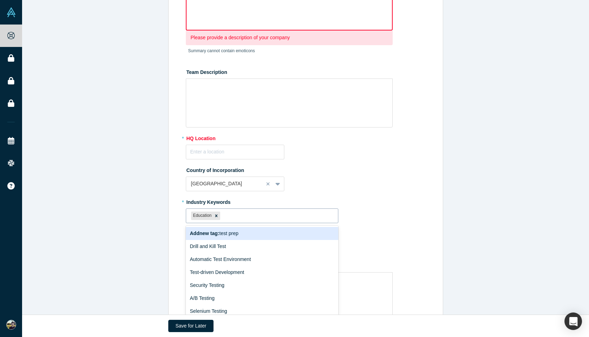
click at [250, 213] on div at bounding box center [278, 216] width 112 height 9
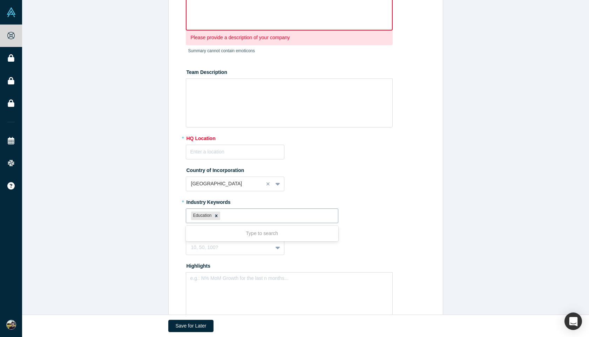
click at [250, 213] on div at bounding box center [278, 216] width 112 height 9
type input "Higher"
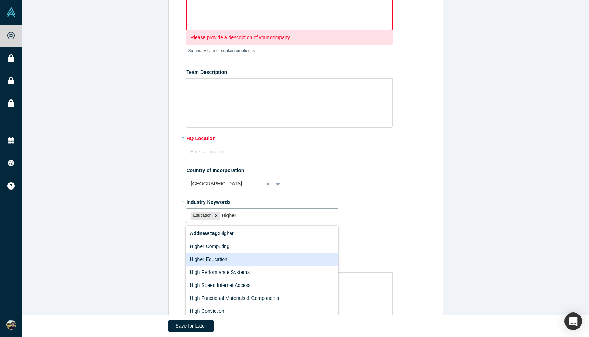
click at [255, 259] on div "Higher Education" at bounding box center [262, 259] width 153 height 13
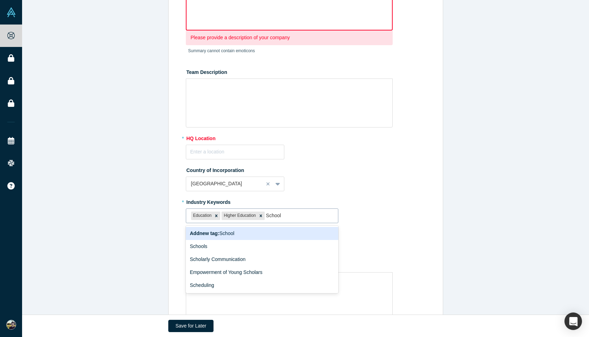
click at [268, 215] on input "School" at bounding box center [274, 215] width 16 height 7
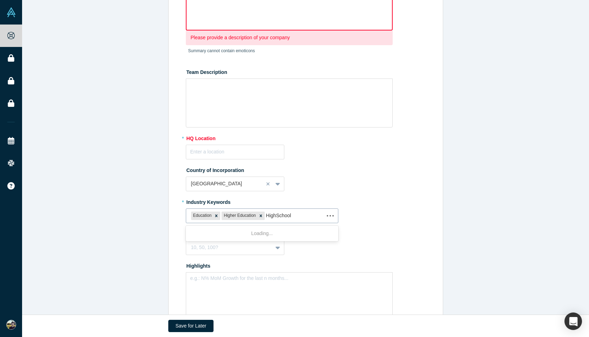
type input "High School"
click at [312, 217] on div at bounding box center [292, 216] width 53 height 9
click at [289, 214] on div at bounding box center [299, 216] width 67 height 9
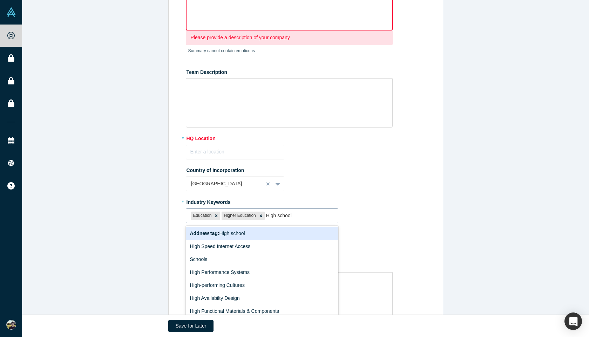
click at [281, 217] on input "High school" at bounding box center [279, 215] width 27 height 7
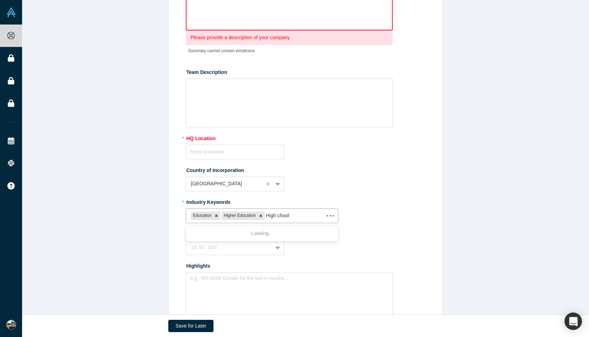
type input "High School"
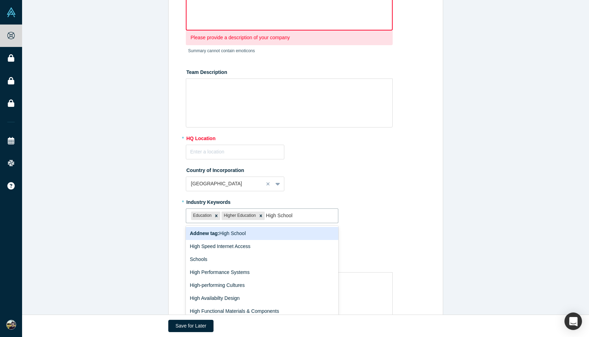
click at [269, 232] on div "Add new tag : High School" at bounding box center [262, 233] width 153 height 13
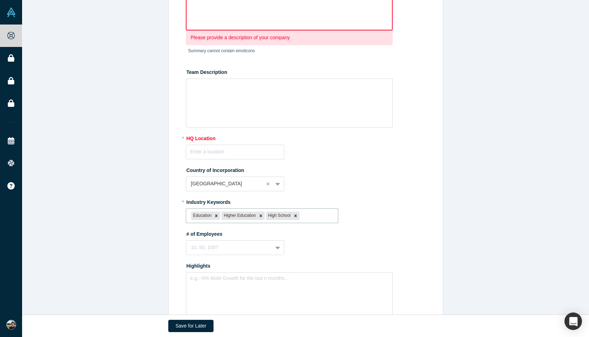
click at [390, 200] on label "* Industry Keywords" at bounding box center [307, 201] width 242 height 10
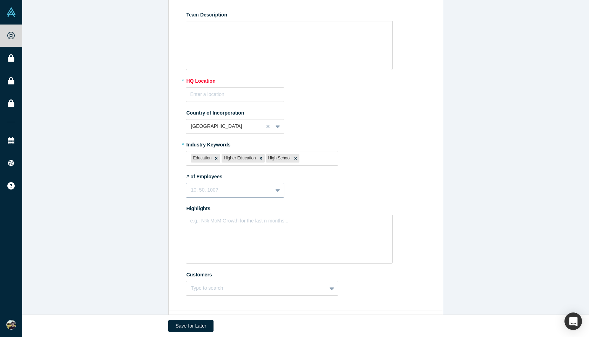
scroll to position [176, 0]
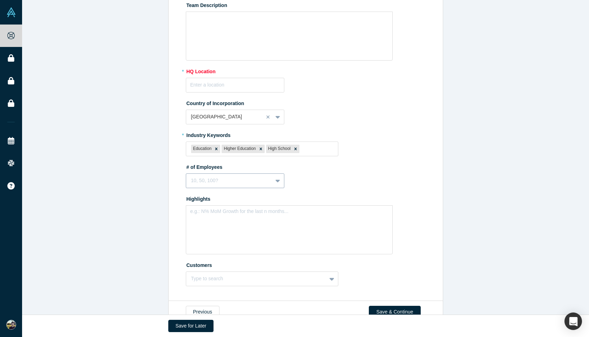
click at [249, 174] on div "10, 50, 100?" at bounding box center [235, 181] width 99 height 15
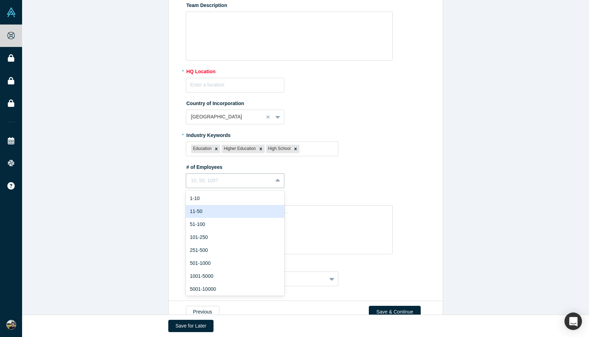
click at [249, 206] on div "11-50" at bounding box center [235, 211] width 99 height 13
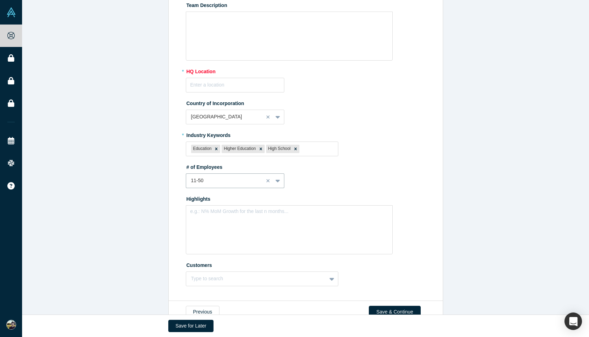
click at [333, 200] on label "Highlights" at bounding box center [307, 198] width 242 height 10
click at [310, 213] on div "rdw-editor" at bounding box center [289, 213] width 189 height 7
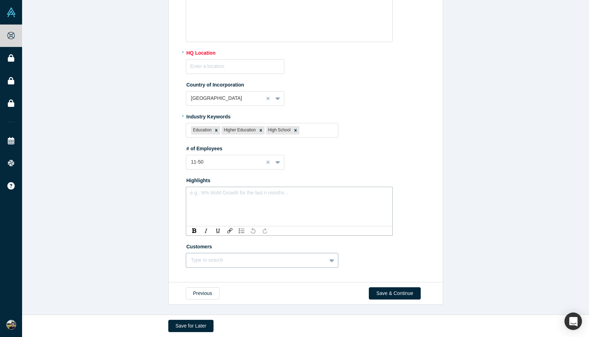
click at [316, 266] on div "Type to search" at bounding box center [262, 260] width 153 height 15
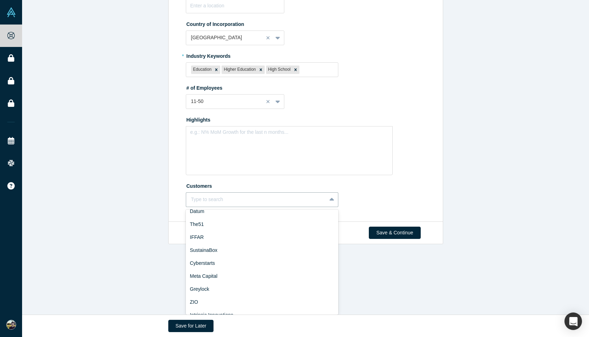
scroll to position [0, 0]
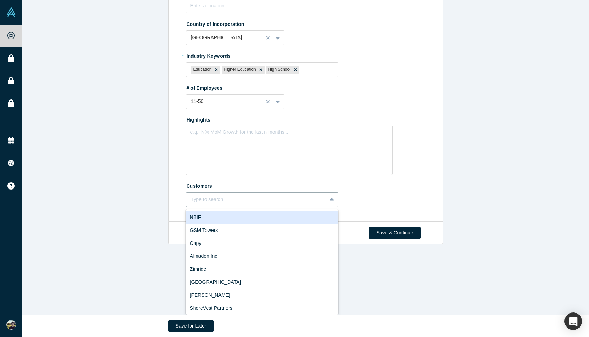
click at [165, 168] on div "Edit Overview * Summary Write summary... Please provide a description of your c…" at bounding box center [305, 4] width 567 height 438
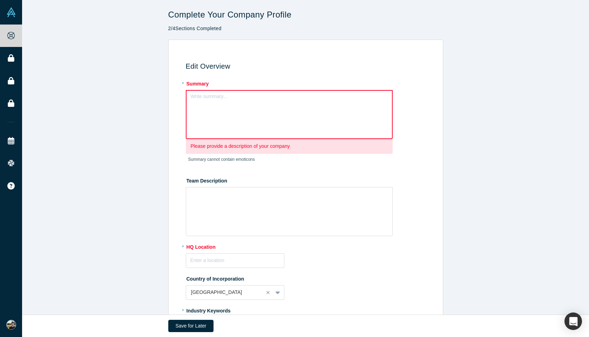
click at [226, 180] on label "Team Description" at bounding box center [307, 180] width 242 height 10
copy label "Team Description"
click at [267, 116] on div "Write summary..." at bounding box center [289, 114] width 207 height 49
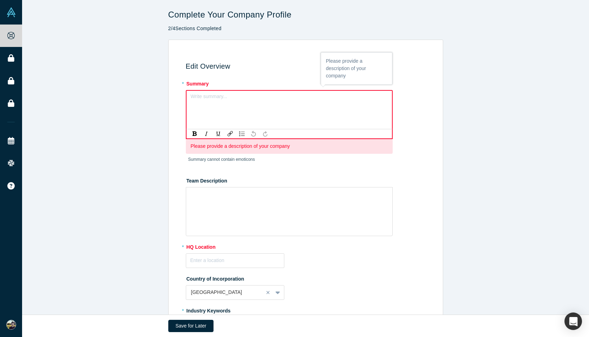
click at [243, 100] on div "rdw-editor" at bounding box center [289, 98] width 188 height 7
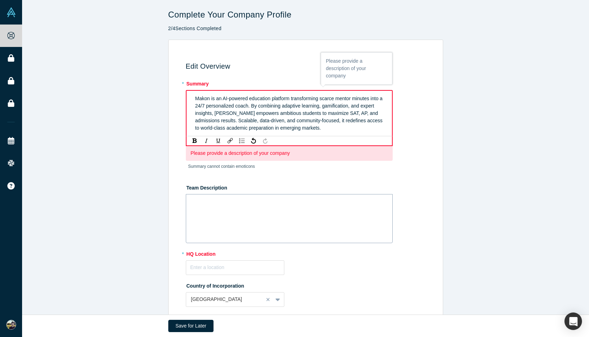
click at [292, 217] on div "rdw-wrapper" at bounding box center [289, 218] width 207 height 49
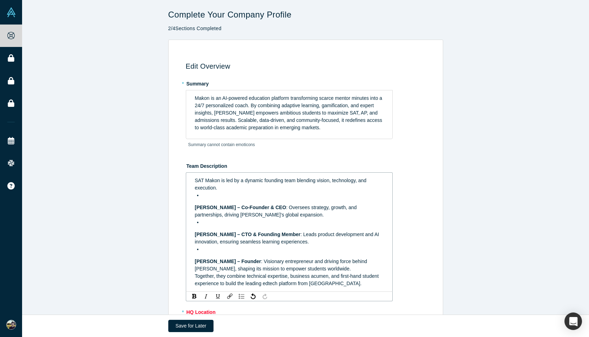
click at [215, 199] on div "SAT Makon is led by a dynamic founding team blending vision, technology, and ex…" at bounding box center [289, 232] width 189 height 110
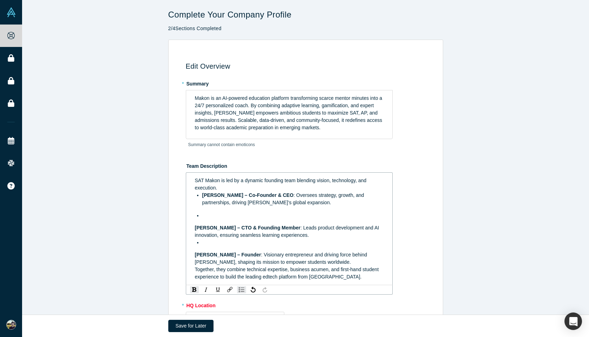
click at [195, 229] on span "[PERSON_NAME] – CTO & Founding Member" at bounding box center [248, 228] width 106 height 6
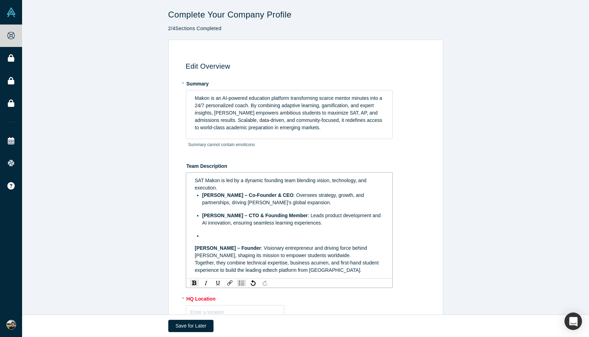
click at [194, 249] on div "SAT Makon is led by a dynamic founding team blending vision, technology, and ex…" at bounding box center [289, 225] width 197 height 101
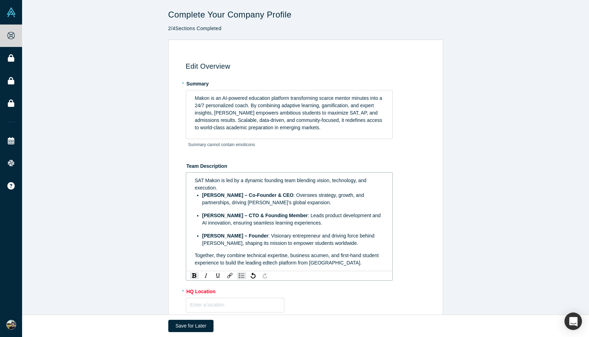
click at [357, 240] on div "[PERSON_NAME] – Founder : Visionary entrepreneur and driving force behind [PERS…" at bounding box center [293, 240] width 182 height 15
click at [326, 247] on div "[PERSON_NAME] – Founder : Visionary entrepreneur and driving force behind [PERS…" at bounding box center [293, 240] width 182 height 15
click at [313, 264] on span "Together, they combine technical expertise, business acumen, and first-hand stu…" at bounding box center [287, 259] width 185 height 13
click at [304, 207] on ul "[PERSON_NAME] – Co-Founder & CEO : Oversees strategy, growth, and partnerships,…" at bounding box center [289, 219] width 189 height 55
click at [320, 203] on div "[PERSON_NAME] – Co-Founder & CEO : Oversees strategy, growth, and partnerships,…" at bounding box center [293, 199] width 182 height 15
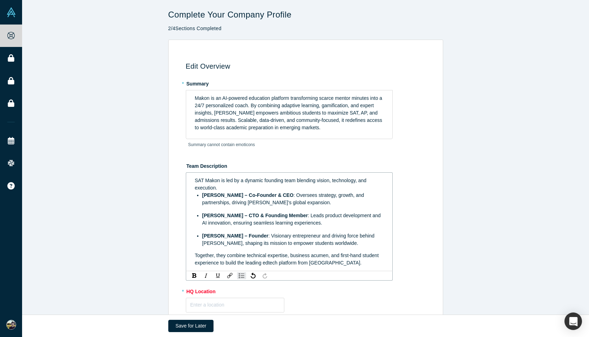
click at [313, 229] on ul "[PERSON_NAME] – Co-Founder & CEO : Oversees strategy, growth, and partnerships,…" at bounding box center [289, 219] width 189 height 55
click at [315, 243] on span ": Visionary entrepreneur and driving force behind [PERSON_NAME], shaping its mi…" at bounding box center [289, 239] width 174 height 13
click at [300, 258] on span "Together, they combine technical expertise, business acumen, and first-hand stu…" at bounding box center [287, 259] width 185 height 13
click at [313, 259] on div "Together, they combine technical expertise, business acumen, and first-hand stu…" at bounding box center [289, 259] width 189 height 15
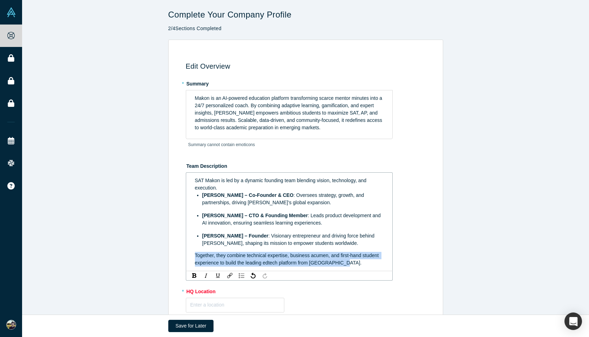
click at [313, 259] on div "Together, they combine technical expertise, business acumen, and first-hand stu…" at bounding box center [289, 259] width 189 height 15
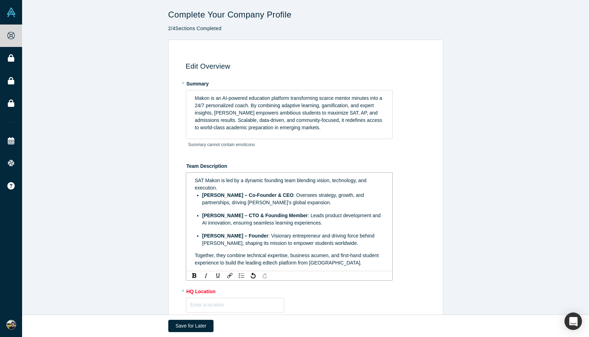
click at [341, 259] on div "Together, they combine technical expertise, business acumen, and first-hand stu…" at bounding box center [289, 259] width 189 height 15
click at [334, 244] on span ": Visionary entrepreneur and driving force behind [PERSON_NAME], shaping its mi…" at bounding box center [289, 239] width 174 height 13
click at [316, 239] on div "[PERSON_NAME] – Founder : Visionary entrepreneur and driving force behind [PERS…" at bounding box center [293, 240] width 182 height 15
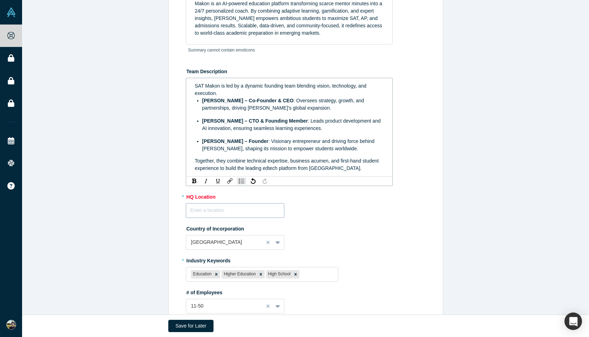
scroll to position [115, 0]
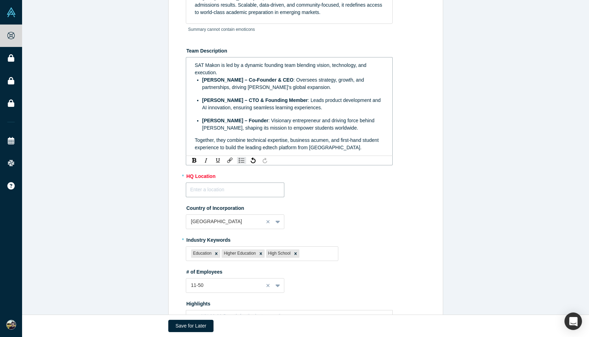
click at [226, 194] on fieldset "* Summary Makon is an AI-powered education platform transforming scarce mentor …" at bounding box center [307, 179] width 242 height 434
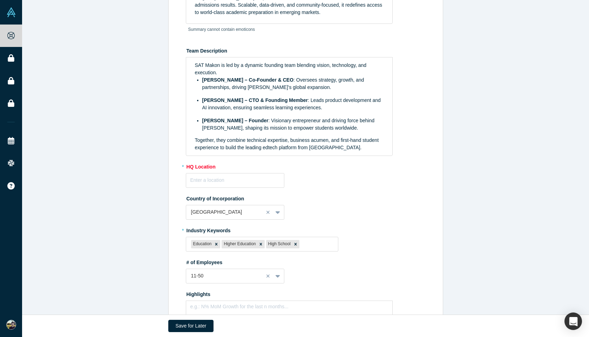
click at [199, 166] on label "* HQ Location" at bounding box center [307, 166] width 242 height 10
click at [212, 178] on input "text" at bounding box center [235, 180] width 99 height 15
type input "T"
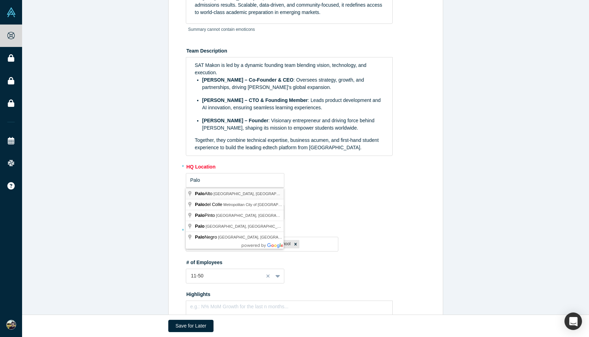
type input "[GEOGRAPHIC_DATA], [GEOGRAPHIC_DATA], [GEOGRAPHIC_DATA]"
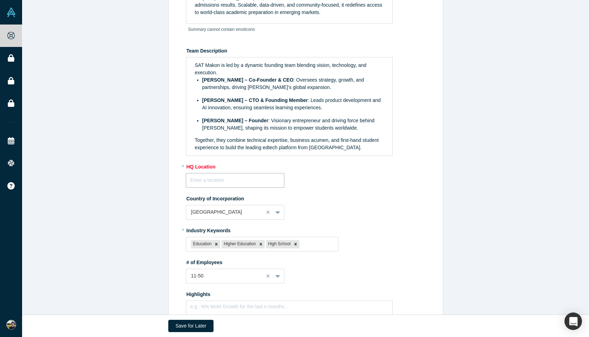
click at [232, 179] on input "text" at bounding box center [235, 180] width 99 height 15
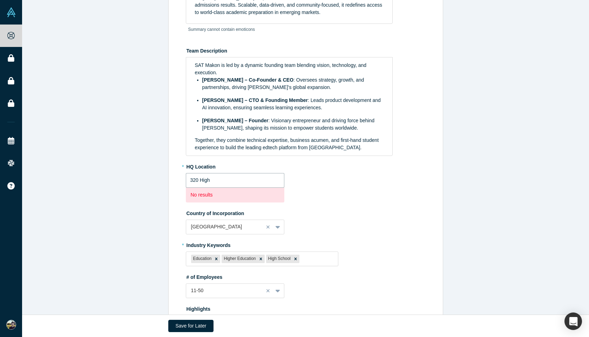
type input "320 High"
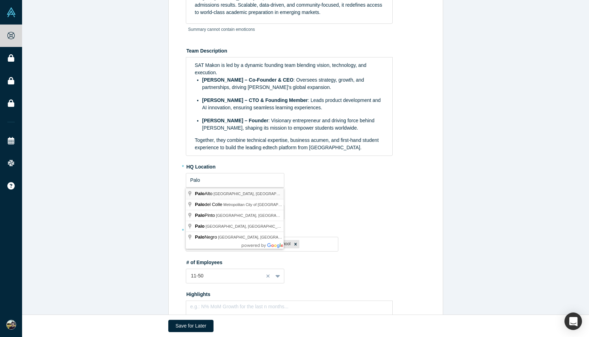
type input "[GEOGRAPHIC_DATA], [GEOGRAPHIC_DATA], [GEOGRAPHIC_DATA]"
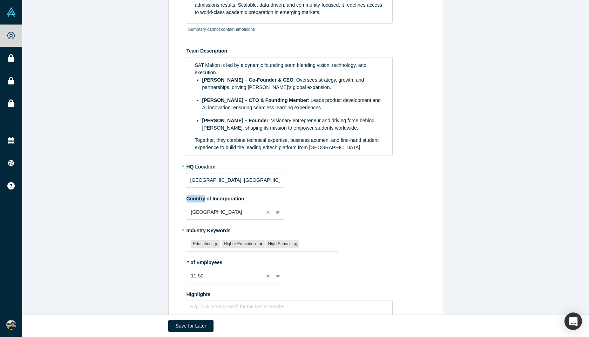
click at [224, 193] on fieldset "* Summary Makon is an AI-powered education platform transforming scarce mentor …" at bounding box center [307, 174] width 242 height 424
click at [343, 195] on label "Country of Incorporation" at bounding box center [307, 198] width 242 height 10
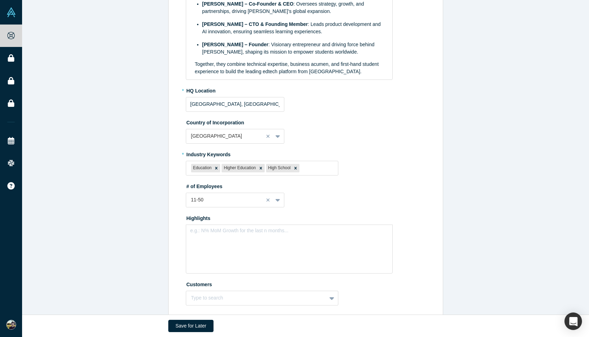
scroll to position [229, 0]
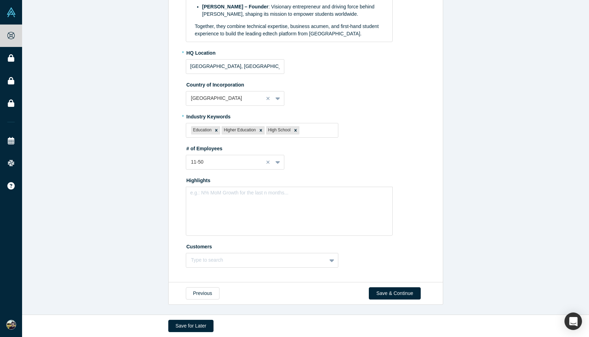
click at [209, 179] on label "Highlights" at bounding box center [307, 180] width 242 height 10
click at [281, 195] on div "rdw-editor" at bounding box center [289, 195] width 189 height 7
click at [217, 183] on label "Highlights" at bounding box center [307, 180] width 242 height 10
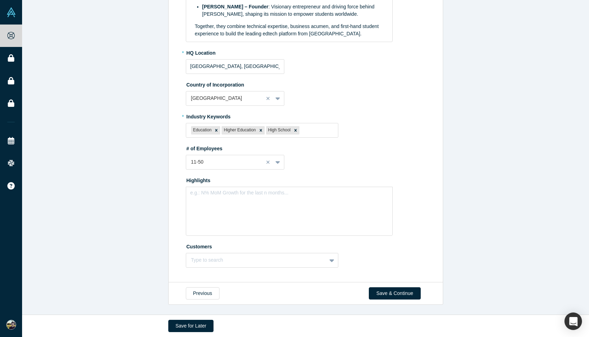
click at [217, 183] on label "Highlights" at bounding box center [307, 180] width 242 height 10
copy div "Highlights"
click at [242, 202] on div "e.g.: N% MoM Growth for the last n months..." at bounding box center [289, 211] width 207 height 49
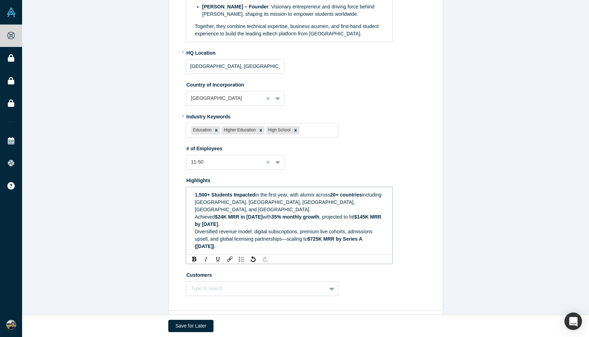
click at [206, 195] on span "1,500+ Students Impacted" at bounding box center [225, 195] width 60 height 6
click at [204, 195] on span "1,500+ Students Impacted" at bounding box center [225, 195] width 60 height 6
click at [259, 217] on div "Achieved $24K MRR in [DATE] with 35% monthly growth , projected to hit $145K MR…" at bounding box center [289, 221] width 189 height 15
click at [314, 205] on div "3,000+ Students Impacted in the first year, with alumni across 20+ countries in…" at bounding box center [289, 203] width 189 height 22
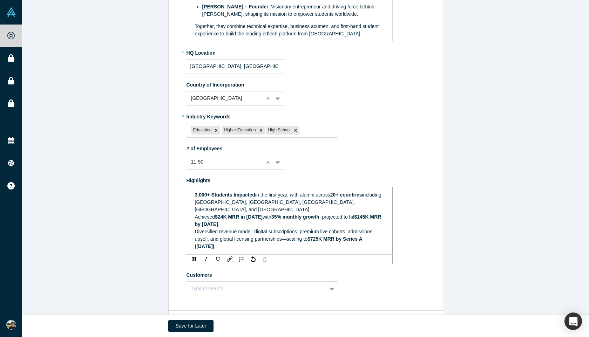
click at [217, 203] on span "including [GEOGRAPHIC_DATA], [GEOGRAPHIC_DATA], [GEOGRAPHIC_DATA], [GEOGRAPHIC_…" at bounding box center [289, 202] width 188 height 20
click at [298, 203] on span "including [GEOGRAPHIC_DATA], [GEOGRAPHIC_DATA], [GEOGRAPHIC_DATA], [GEOGRAPHIC_…" at bounding box center [289, 202] width 188 height 20
click at [268, 204] on span "including [GEOGRAPHIC_DATA], [GEOGRAPHIC_DATA], [GEOGRAPHIC_DATA], [GEOGRAPHIC_…" at bounding box center [289, 202] width 188 height 20
click at [264, 204] on span "including [GEOGRAPHIC_DATA], [GEOGRAPHIC_DATA], [GEOGRAPHIC_DATA], [GEOGRAPHIC_…" at bounding box center [289, 202] width 188 height 20
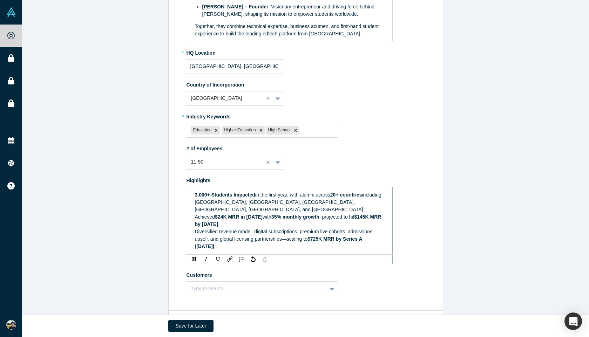
click at [349, 214] on div "Achieved $24K MRR in [DATE] with 35% monthly growth , projected to hit $145K MR…" at bounding box center [289, 221] width 189 height 15
click at [283, 200] on span "including [GEOGRAPHIC_DATA], [GEOGRAPHIC_DATA], [GEOGRAPHIC_DATA], [GEOGRAPHIC_…" at bounding box center [289, 202] width 188 height 20
click at [251, 200] on span "including [GEOGRAPHIC_DATA], [GEOGRAPHIC_DATA], [GEOGRAPHIC_DATA], [GEOGRAPHIC_…" at bounding box center [289, 202] width 188 height 20
click at [250, 201] on span "including [GEOGRAPHIC_DATA], [GEOGRAPHIC_DATA], [GEOGRAPHIC_DATA], [GEOGRAPHIC_…" at bounding box center [289, 202] width 188 height 20
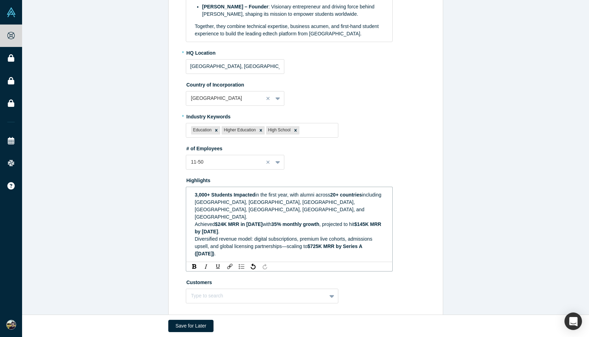
click at [310, 236] on div "Diversified revenue model: digital subscriptions, premium live cohorts, admissi…" at bounding box center [289, 247] width 189 height 22
click at [477, 198] on div "Edit Overview * Summary Makon is an AI-powered education platform transforming …" at bounding box center [305, 59] width 567 height 499
click at [215, 222] on span "Achieved" at bounding box center [205, 225] width 20 height 6
click at [241, 222] on span "$24K MRR in [DATE]" at bounding box center [239, 225] width 48 height 6
click at [263, 222] on span "$24K MRR in [DATE]" at bounding box center [239, 225] width 48 height 6
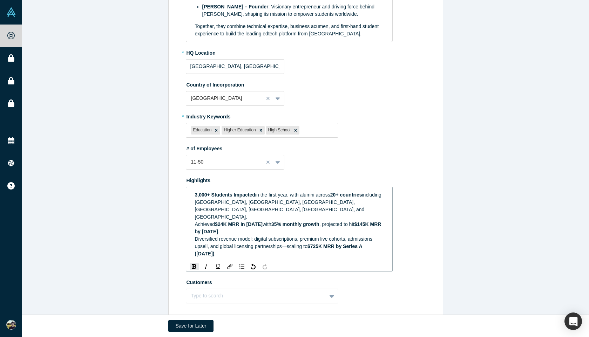
click at [304, 221] on div "Achieved $24K MRR in [DATE] with 35% monthly growth , projected to hit $145K MR…" at bounding box center [289, 228] width 189 height 15
click at [357, 221] on div "Achieved $24K MRR in [DATE] with 35% monthly growth , projected to hit $145K MR…" at bounding box center [289, 228] width 189 height 15
click at [246, 221] on div "Achieved $24K MRR in [DATE] with 35% monthly growth , projected to hit $145K MR…" at bounding box center [289, 228] width 189 height 15
click at [345, 221] on div "Achieved $24K MRR in [DATE] with 35% monthly growth , projected to hit $145K MR…" at bounding box center [289, 228] width 189 height 15
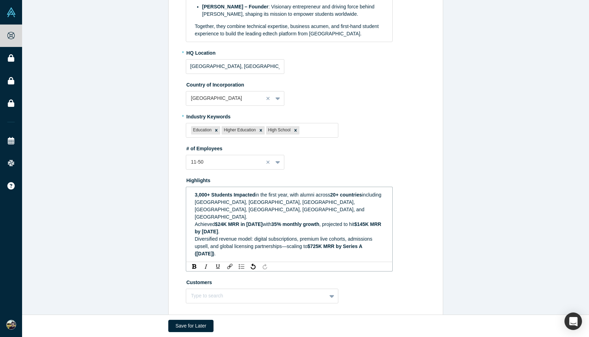
click at [482, 199] on div "Edit Overview * Summary Makon is an AI-powered education platform transforming …" at bounding box center [305, 64] width 567 height 509
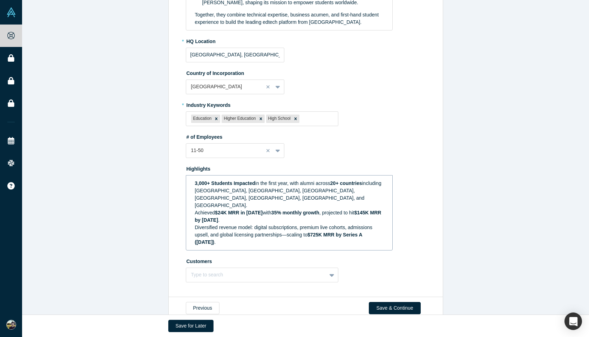
click at [223, 210] on span "$24K MRR in [DATE]" at bounding box center [239, 213] width 48 height 6
click at [224, 210] on span "$24K MRR in [DATE]" at bounding box center [239, 213] width 48 height 6
click at [222, 210] on span "$24K MRR in [DATE]" at bounding box center [239, 213] width 48 height 6
click at [296, 209] on div "Achieved $30K MRR in [DATE] with 35% monthly growth , projected to hit $145K MR…" at bounding box center [289, 216] width 189 height 15
click at [296, 232] on div "3,000+ Students Impacted in the first year, with alumni across 20+ countries in…" at bounding box center [289, 213] width 197 height 71
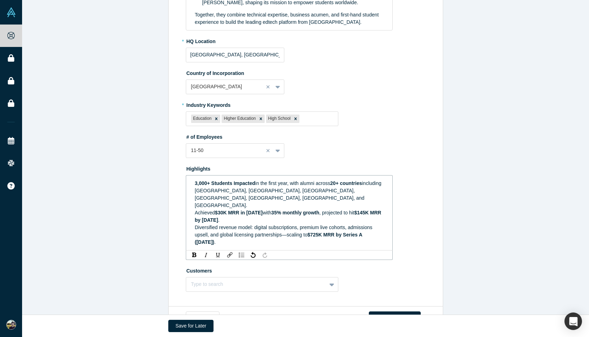
click at [223, 210] on span "$30K MRR in [DATE]" at bounding box center [239, 213] width 48 height 6
click at [283, 209] on div "Achieved $31K MRR in [DATE] with 35% monthly growth , projected to hit $145K MR…" at bounding box center [289, 216] width 189 height 15
click at [477, 199] on div "Edit Overview * Summary Makon is an AI-powered education platform transforming …" at bounding box center [305, 48] width 567 height 499
click at [310, 225] on span "Diversified revenue model: digital subscriptions, premium live cohorts, admissi…" at bounding box center [284, 231] width 179 height 13
click at [340, 225] on div "Diversified revenue model: digital subscriptions, premium live cohorts, admissi…" at bounding box center [289, 235] width 189 height 22
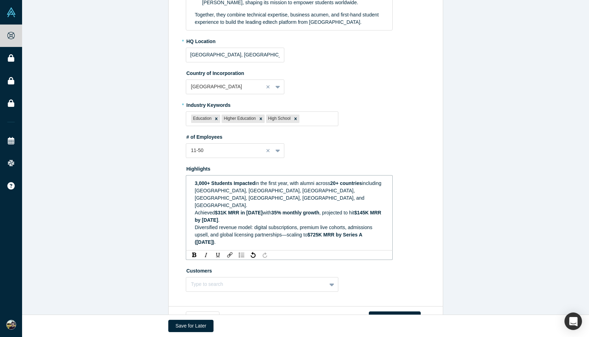
click at [486, 224] on div "Edit Overview * Summary Makon is an AI-powered education platform transforming …" at bounding box center [305, 53] width 567 height 509
click at [287, 225] on span "Diversified revenue model: digital subscriptions, premium live cohorts, admissi…" at bounding box center [284, 231] width 179 height 13
click at [500, 180] on div "Edit Overview * Summary Makon is an AI-powered education platform transforming …" at bounding box center [305, 49] width 567 height 501
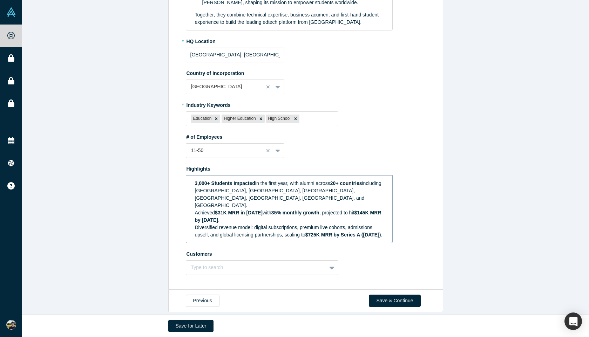
click at [486, 221] on div "Edit Overview * Summary Makon is an AI-powered education platform transforming …" at bounding box center [305, 45] width 567 height 492
click at [329, 262] on div "Type to search" at bounding box center [262, 268] width 153 height 15
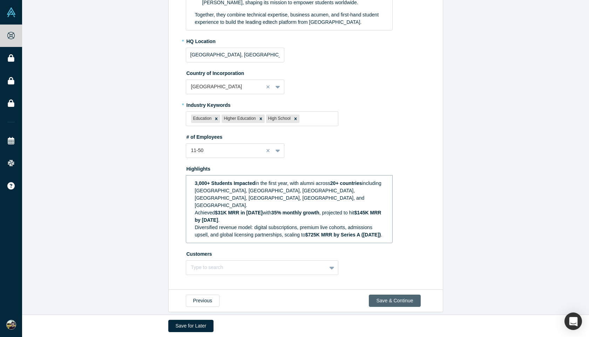
click at [402, 295] on button "Save & Continue" at bounding box center [395, 301] width 52 height 12
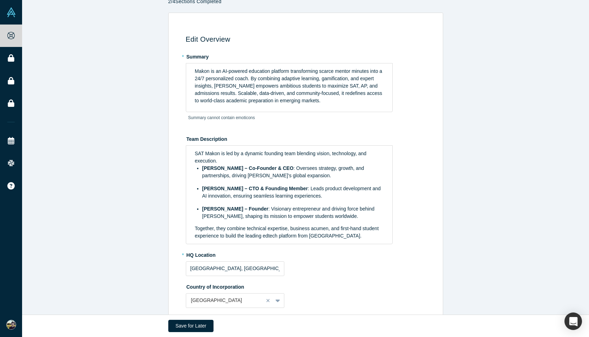
scroll to position [0, 0]
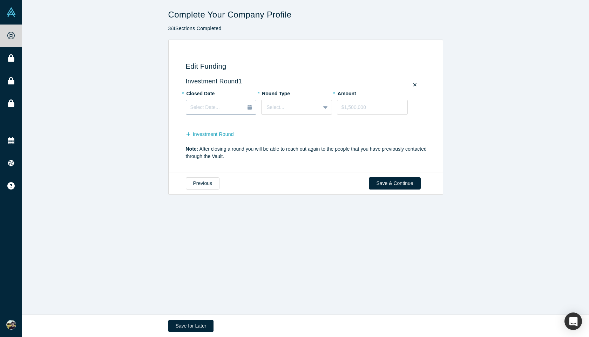
click at [217, 108] on span "Select Date..." at bounding box center [204, 108] width 29 height 6
click at [139, 92] on div "Edit Funding Investment Round 1 * Closed Date Select Date... * Round Type Selec…" at bounding box center [305, 107] width 567 height 134
click at [286, 109] on div at bounding box center [291, 107] width 49 height 9
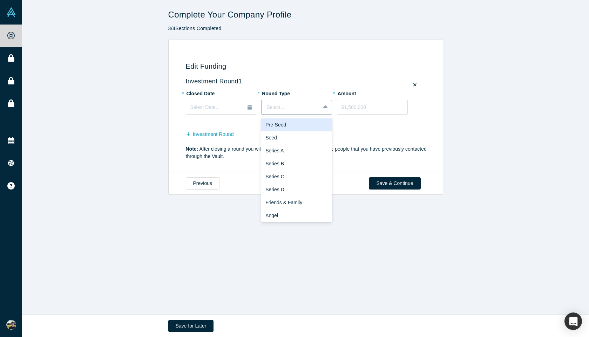
click at [298, 126] on div "Pre-Seed" at bounding box center [296, 125] width 71 height 13
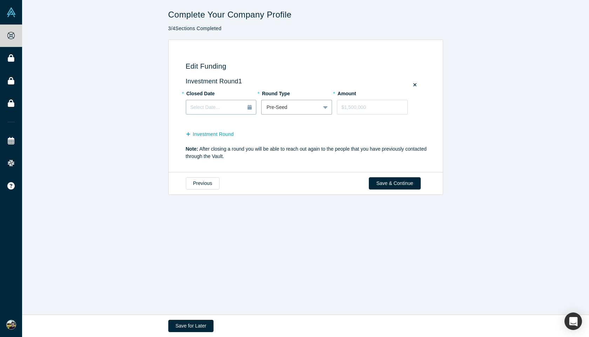
click at [225, 107] on div "Select Date..." at bounding box center [221, 108] width 62 height 8
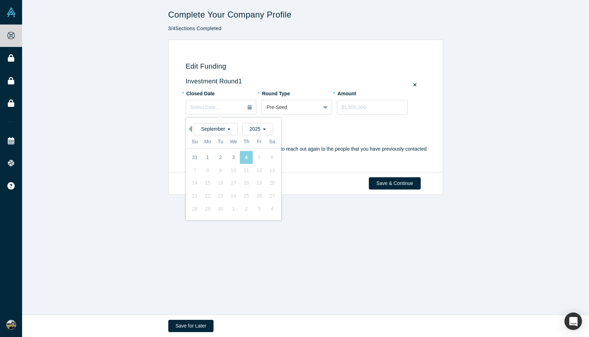
click at [192, 131] on button "Previous Month" at bounding box center [188, 129] width 7 height 7
click at [236, 194] on div "20" at bounding box center [233, 196] width 13 height 13
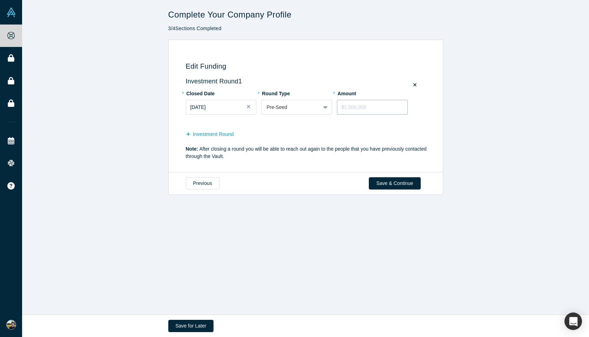
click at [356, 109] on input "tel" at bounding box center [372, 107] width 71 height 15
type input "$100,000"
click at [463, 136] on div "Edit Funding Investment Round 1 * Closed Date [DATE] * Round Type Pre-Seed * Am…" at bounding box center [305, 107] width 567 height 134
click at [405, 184] on button "Save & Continue" at bounding box center [395, 183] width 52 height 12
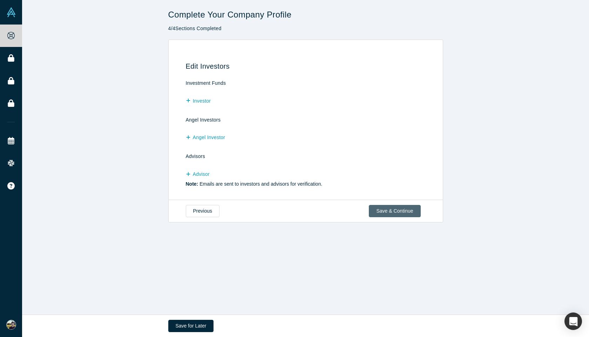
click at [385, 212] on button "Save & Continue" at bounding box center [395, 211] width 52 height 12
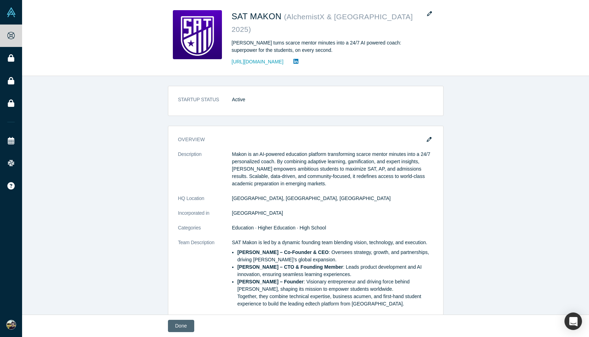
click at [182, 328] on button "Done" at bounding box center [181, 326] width 26 height 12
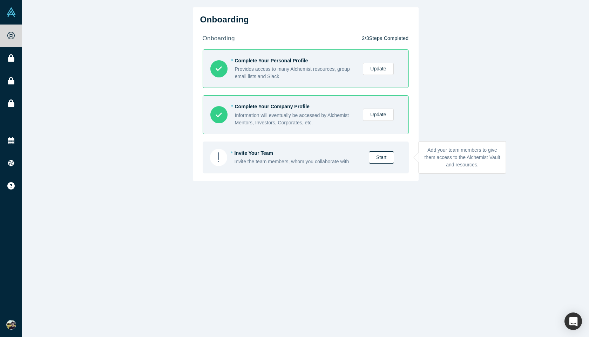
click at [381, 158] on link "Start" at bounding box center [381, 158] width 25 height 12
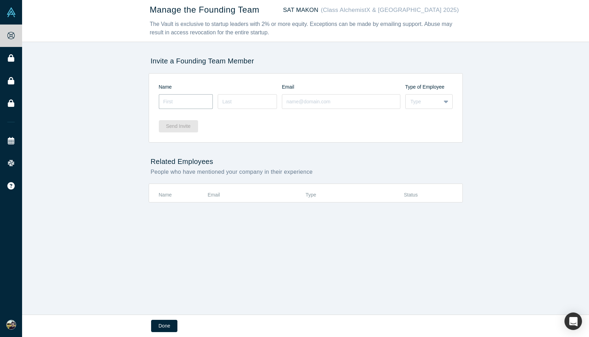
click at [191, 104] on input at bounding box center [186, 101] width 54 height 15
click at [109, 72] on div "Manage the Founding Team SAT MAKON (Class AlchemistX & Central Asia 2025) The V…" at bounding box center [305, 157] width 567 height 315
click at [176, 101] on input at bounding box center [186, 101] width 54 height 15
click at [96, 72] on div "Manage the Founding Team SAT MAKON (Class AlchemistX & Central Asia 2025) The V…" at bounding box center [305, 157] width 567 height 315
click at [183, 107] on input at bounding box center [186, 101] width 54 height 15
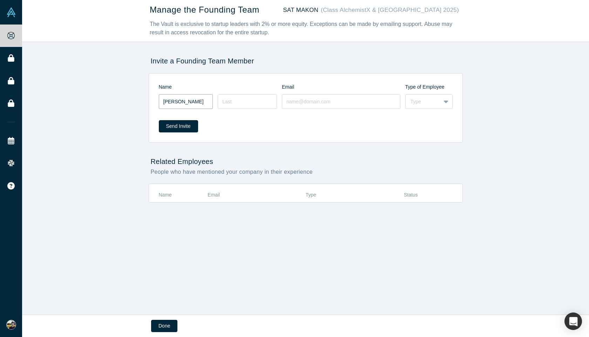
type input "[PERSON_NAME]"
click at [230, 100] on input at bounding box center [247, 101] width 59 height 15
type input "Yaxshiliqov"
click at [297, 103] on input at bounding box center [341, 101] width 119 height 15
paste input "[EMAIL_ADDRESS][DOMAIN_NAME]"
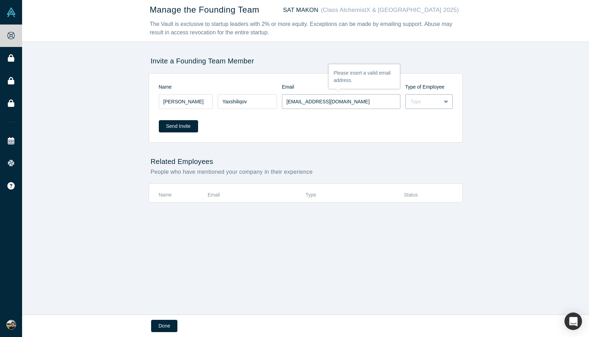
type input "[EMAIL_ADDRESS][DOMAIN_NAME]"
click at [422, 101] on div "Type" at bounding box center [423, 101] width 25 height 7
click at [424, 134] on div "Founder" at bounding box center [428, 132] width 47 height 13
click at [474, 138] on div "Manage the Founding Team SAT MAKON (Class AlchemistX & Central Asia 2025) The V…" at bounding box center [305, 157] width 567 height 315
click at [192, 132] on button "Send Invite" at bounding box center [178, 126] width 39 height 12
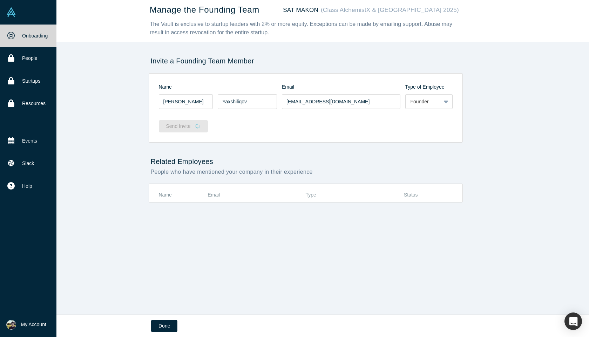
click at [16, 33] on link "Onboarding" at bounding box center [28, 36] width 56 height 22
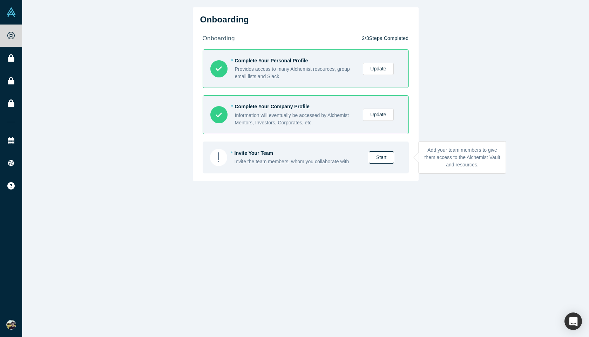
click at [379, 161] on link "Start" at bounding box center [381, 158] width 25 height 12
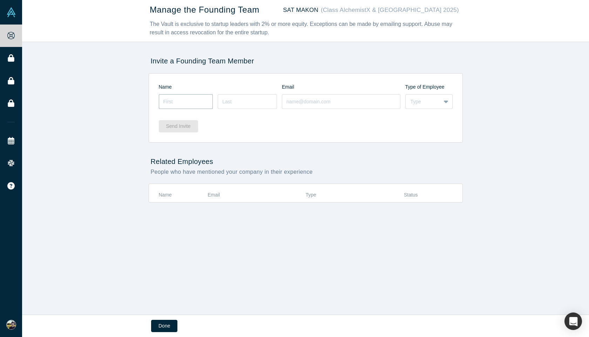
click at [201, 107] on input at bounding box center [186, 101] width 54 height 15
type input "[PERSON_NAME]"
click at [253, 99] on input at bounding box center [247, 101] width 59 height 15
type input "Yaxshiliqov"
click at [304, 105] on input at bounding box center [341, 101] width 119 height 15
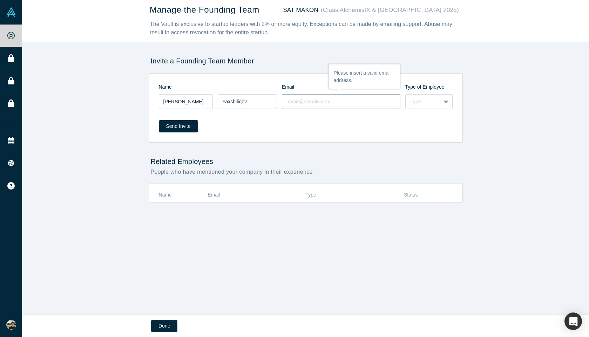
paste input "[EMAIL_ADDRESS][DOMAIN_NAME]"
type input "[EMAIL_ADDRESS][DOMAIN_NAME]"
click at [431, 104] on div "Type" at bounding box center [423, 101] width 25 height 7
click at [424, 131] on div "Founder" at bounding box center [428, 132] width 47 height 13
click at [175, 128] on button "Send Invite" at bounding box center [178, 126] width 39 height 12
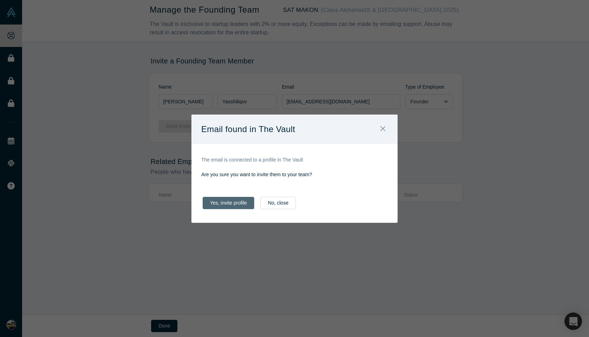
click at [238, 201] on button "Yes, invite profile" at bounding box center [229, 203] width 52 height 12
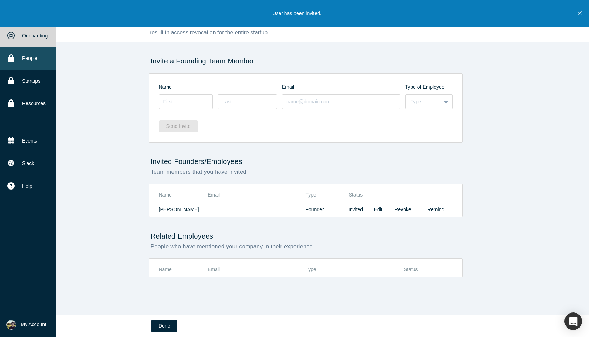
click at [29, 57] on link "People" at bounding box center [28, 58] width 56 height 22
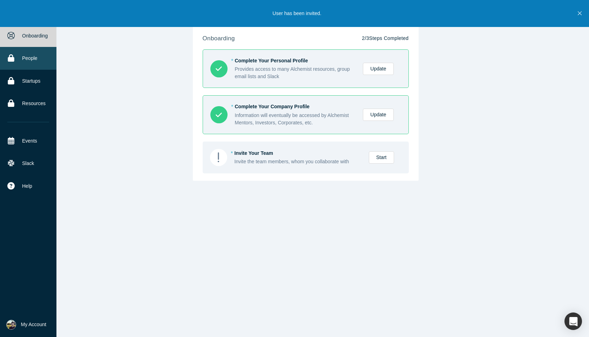
click at [14, 64] on link "People" at bounding box center [28, 58] width 56 height 22
click at [23, 87] on link "Startups" at bounding box center [28, 81] width 56 height 22
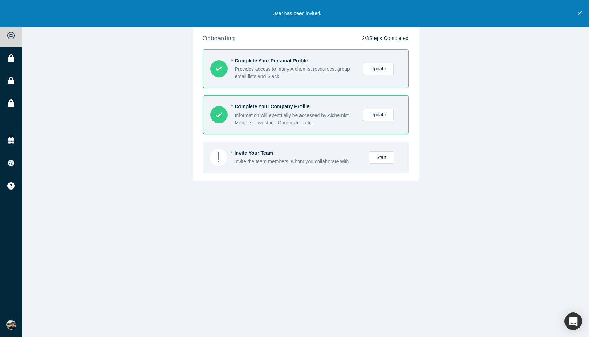
click at [581, 15] on icon "Close" at bounding box center [580, 13] width 4 height 6
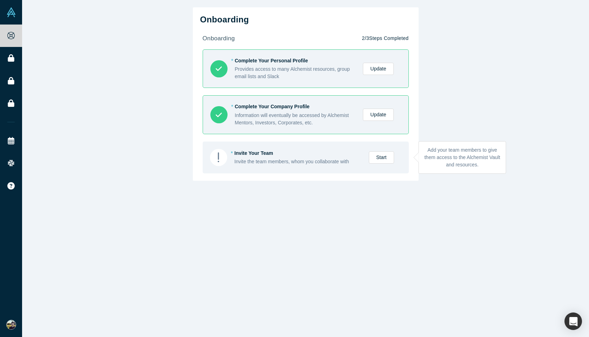
click at [385, 159] on link "Start" at bounding box center [381, 158] width 25 height 12
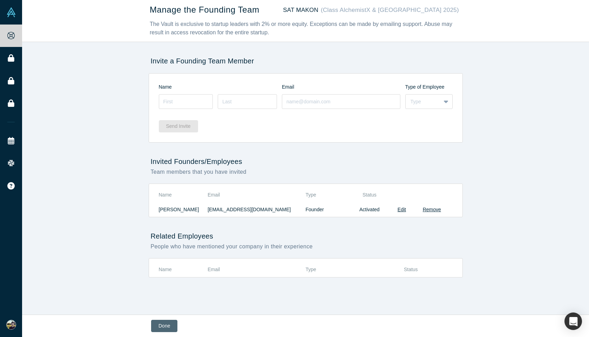
click at [168, 323] on button "Done" at bounding box center [164, 326] width 26 height 12
click at [161, 323] on button "Done" at bounding box center [164, 326] width 26 height 12
click at [165, 328] on button "Done" at bounding box center [164, 326] width 26 height 12
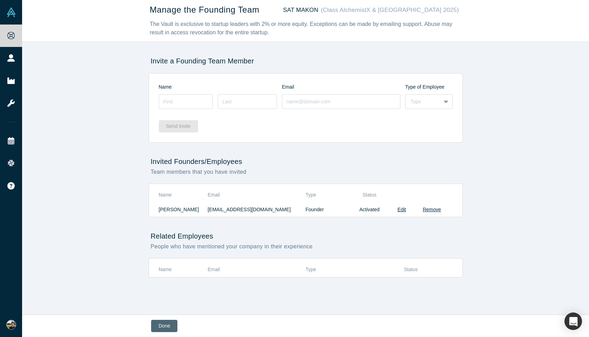
click at [165, 328] on button "Done" at bounding box center [164, 326] width 26 height 12
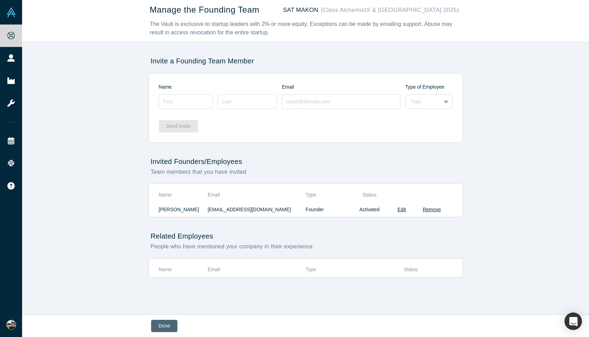
click at [165, 328] on button "Done" at bounding box center [164, 326] width 26 height 12
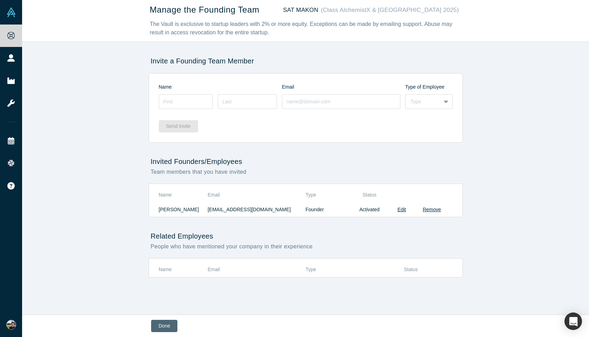
click at [165, 328] on button "Done" at bounding box center [164, 326] width 26 height 12
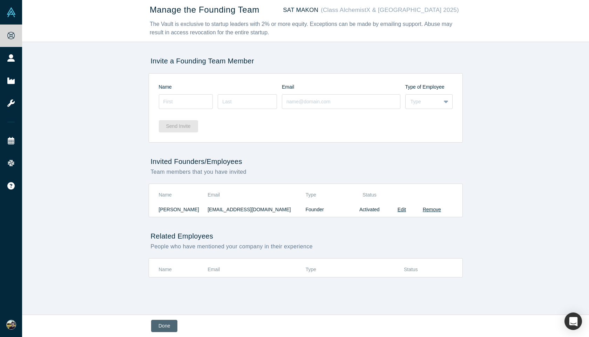
click at [165, 328] on button "Done" at bounding box center [164, 326] width 26 height 12
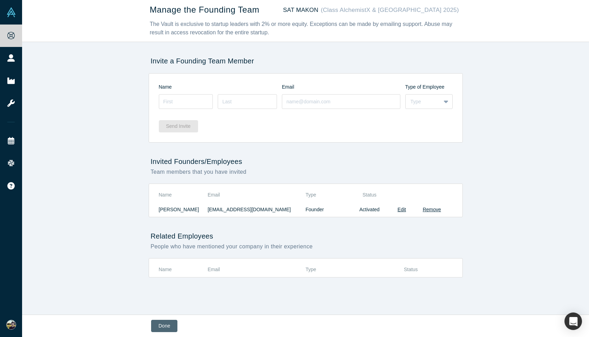
click at [165, 328] on button "Done" at bounding box center [164, 326] width 26 height 12
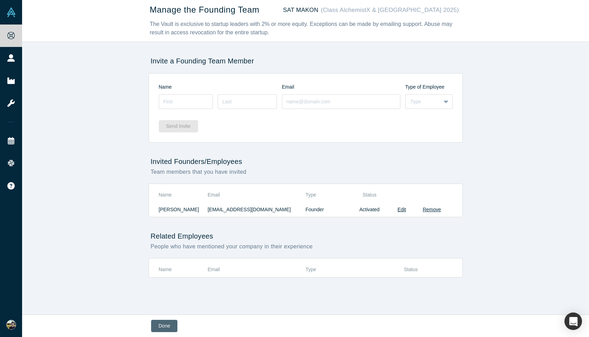
click at [165, 328] on button "Done" at bounding box center [164, 326] width 26 height 12
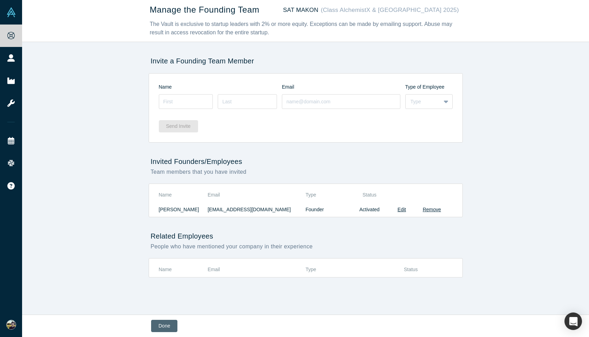
click at [165, 328] on button "Done" at bounding box center [164, 326] width 26 height 12
click at [130, 148] on div "Manage the Founding Team SAT MAKON (Class AlchemistX & Central Asia 2025) The V…" at bounding box center [305, 157] width 567 height 315
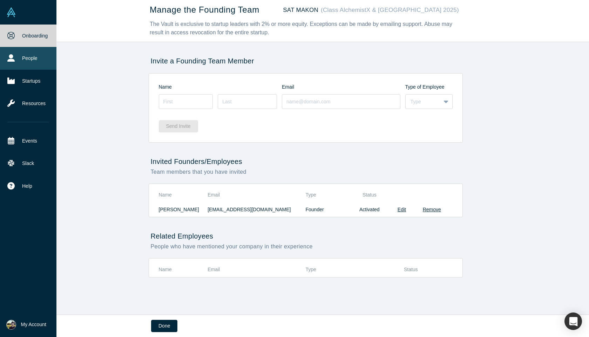
click at [12, 59] on icon at bounding box center [10, 57] width 7 height 7
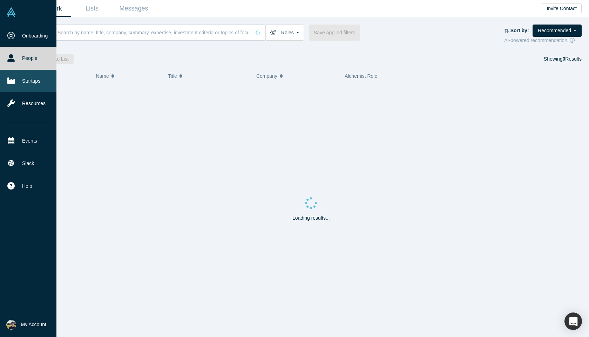
click at [32, 80] on link "Startups" at bounding box center [28, 81] width 56 height 22
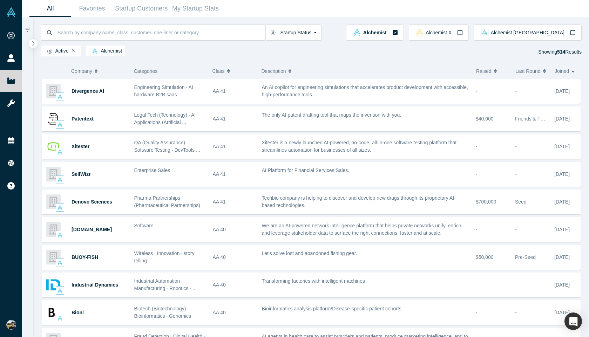
scroll to position [128, 0]
